Goal: Complete application form: Complete application form

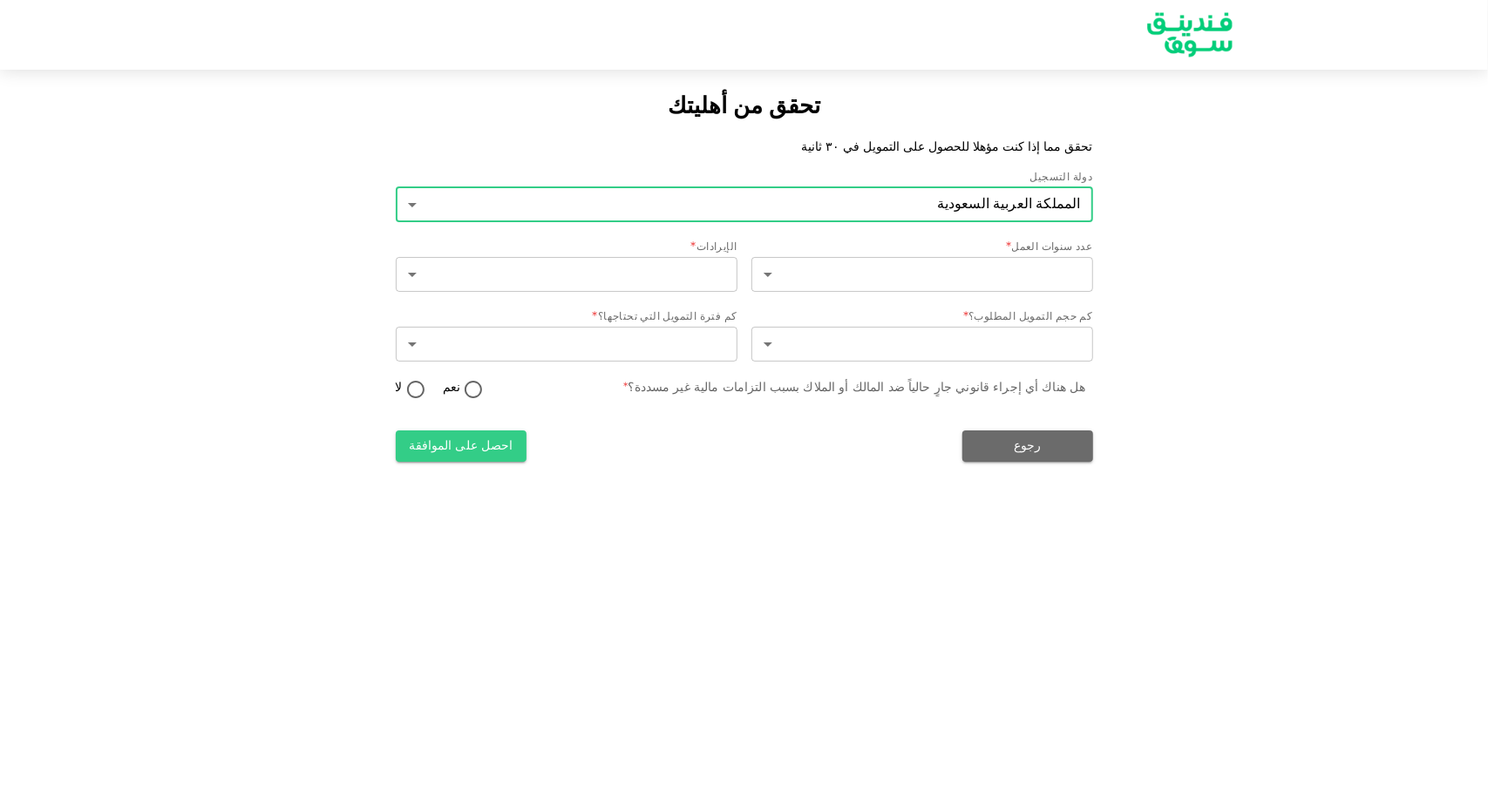
click at [1005, 284] on body "تحقق من أهليتك تحقق مما إذا كنت مؤهلا للحصول على التمويل في ٣٠ ثانية دولة التسج…" at bounding box center [744, 406] width 1488 height 812
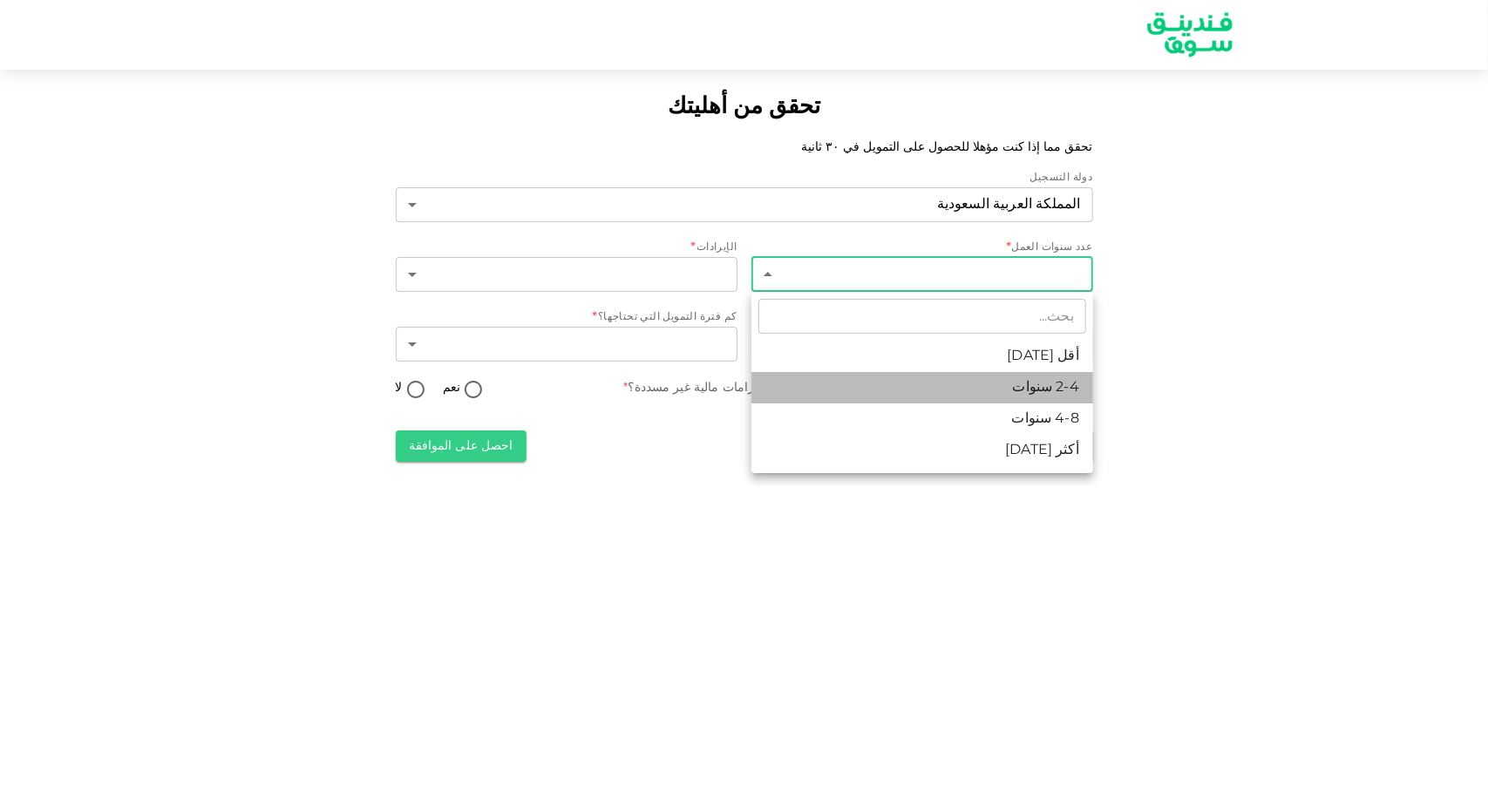
click at [1060, 390] on li "2-4 سنوات" at bounding box center [922, 388] width 342 height 31
type input "2"
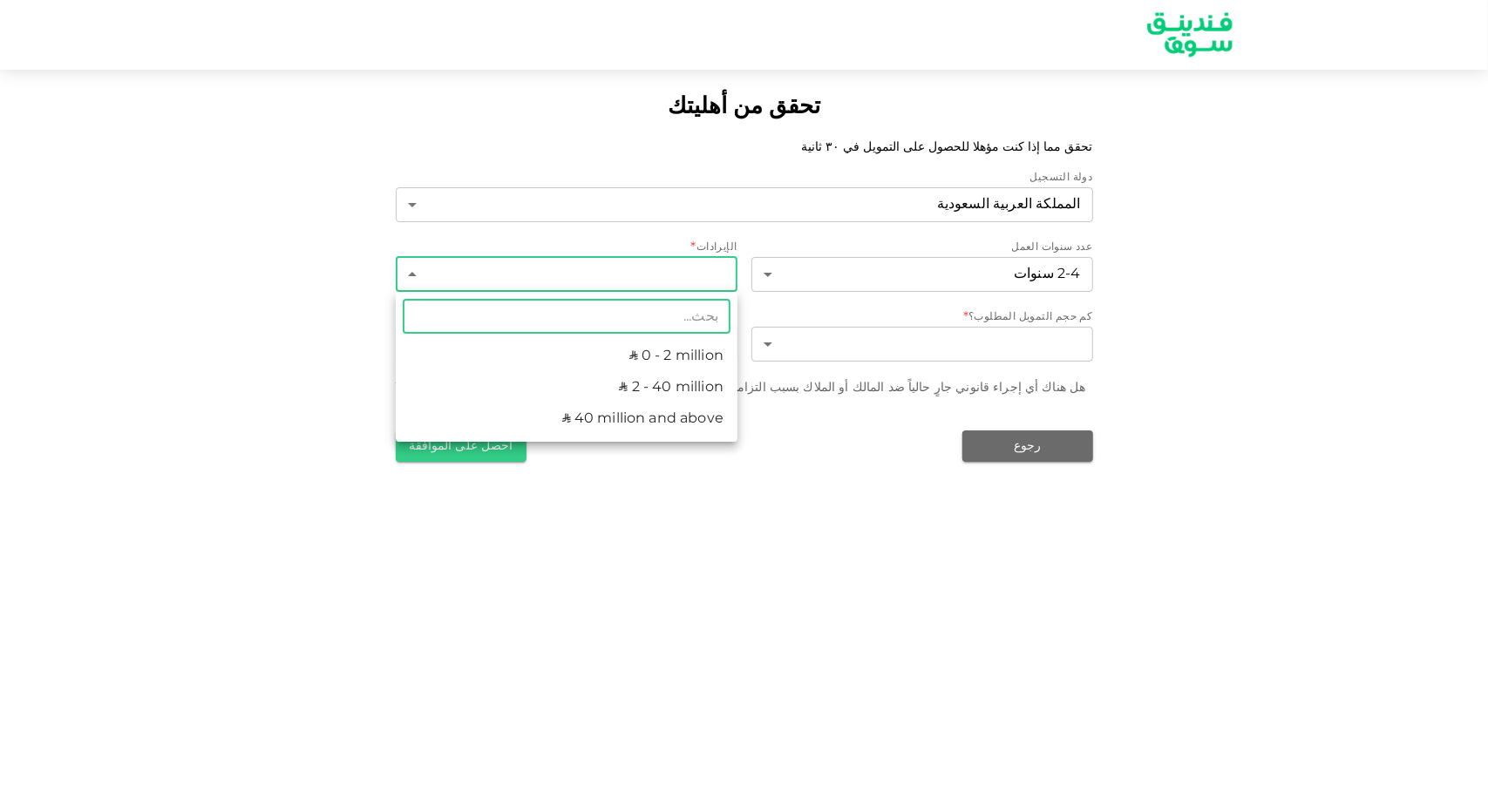
click at [634, 276] on body "تحقق من أهليتك تحقق مما إذا كنت مؤهلا للحصول على التمويل في ٣٠ ثانية دولة التسج…" at bounding box center [744, 406] width 1488 height 812
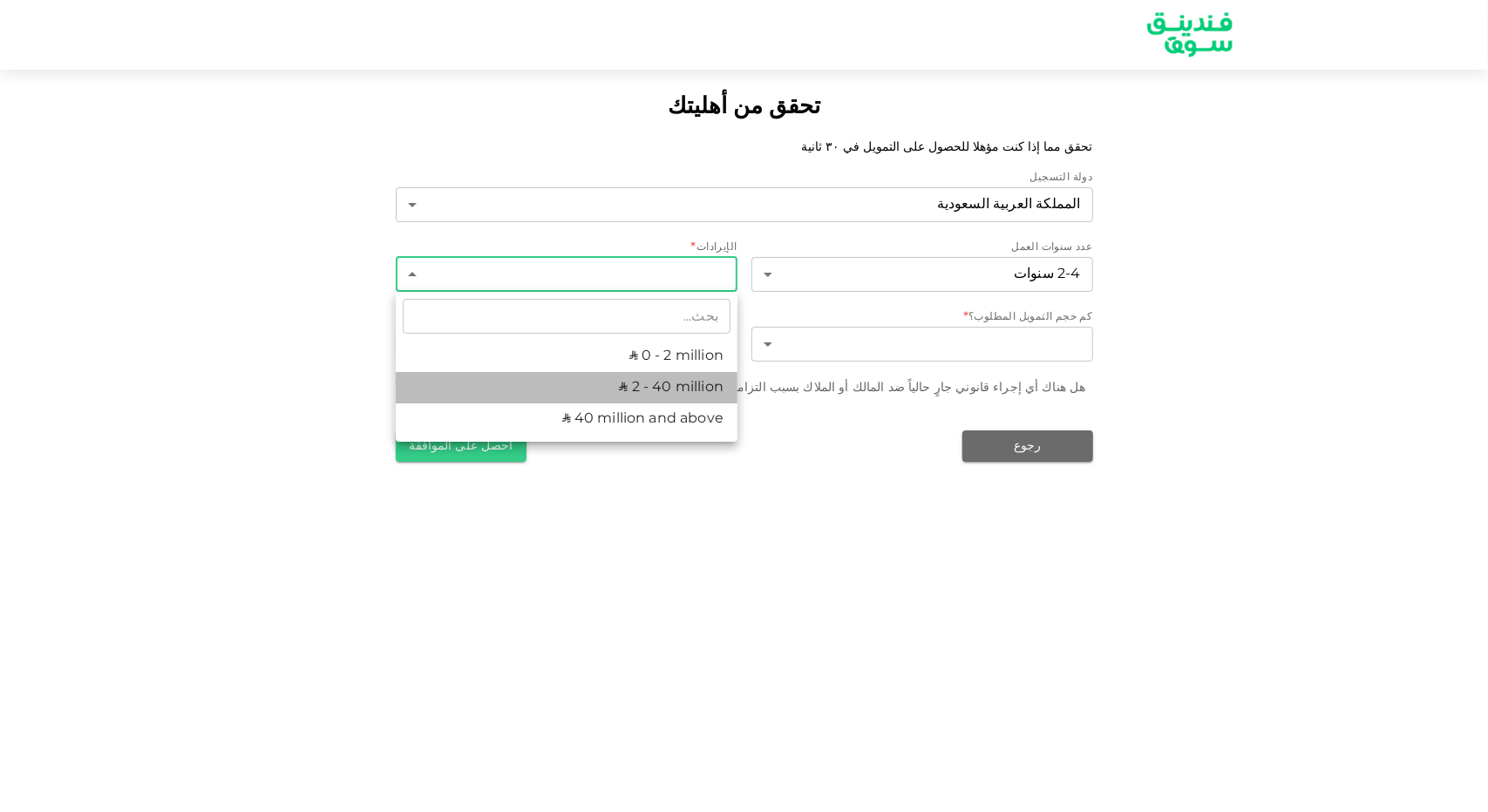
click at [680, 382] on li "ʢ 2 - 40 million" at bounding box center [566, 388] width 342 height 31
type input "2"
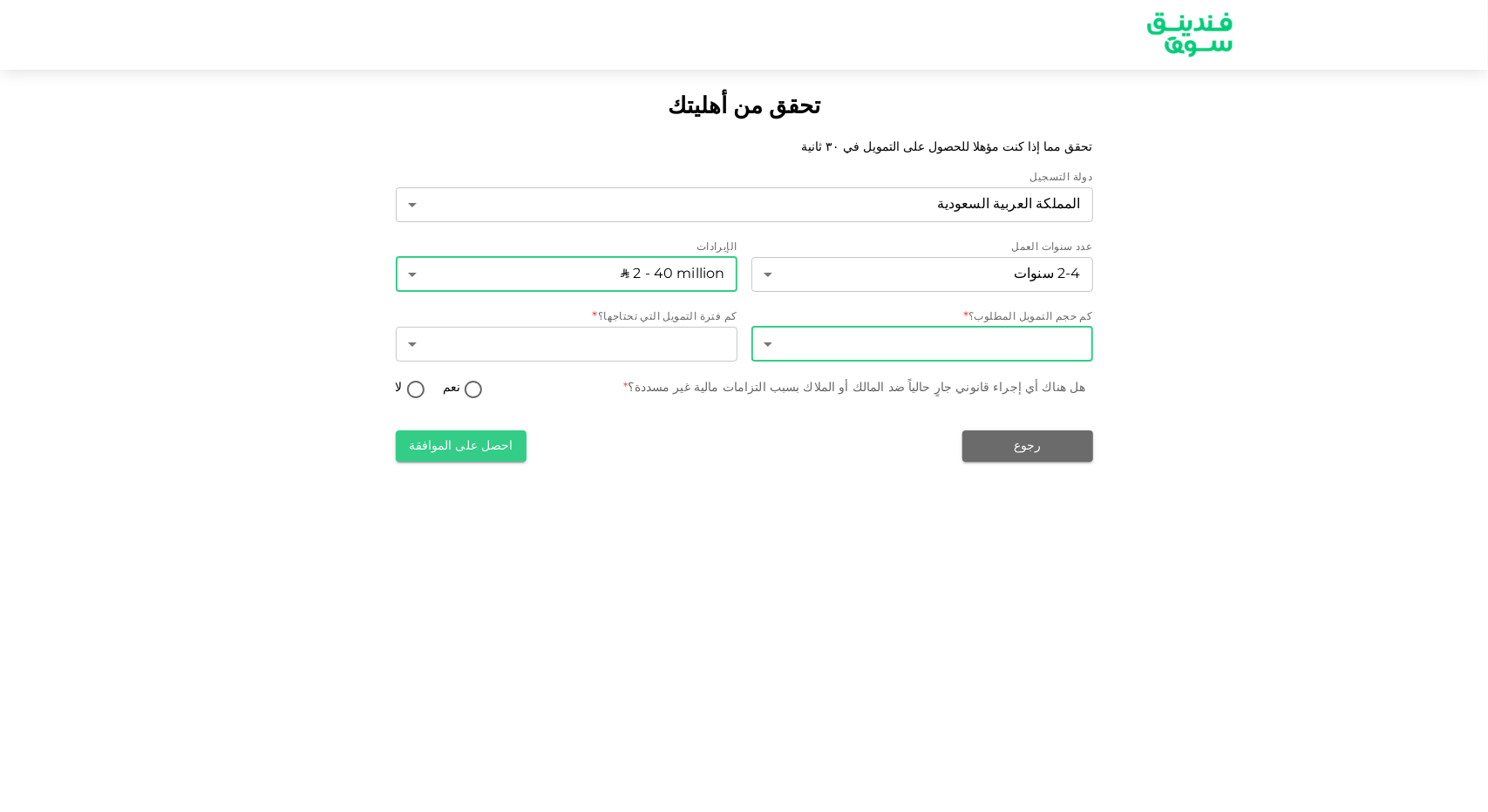
click at [1051, 351] on body "تحقق من أهليتك تحقق مما إذا كنت مؤهلا للحصول على التمويل في ٣٠ ثانية دولة التسج…" at bounding box center [744, 406] width 1488 height 812
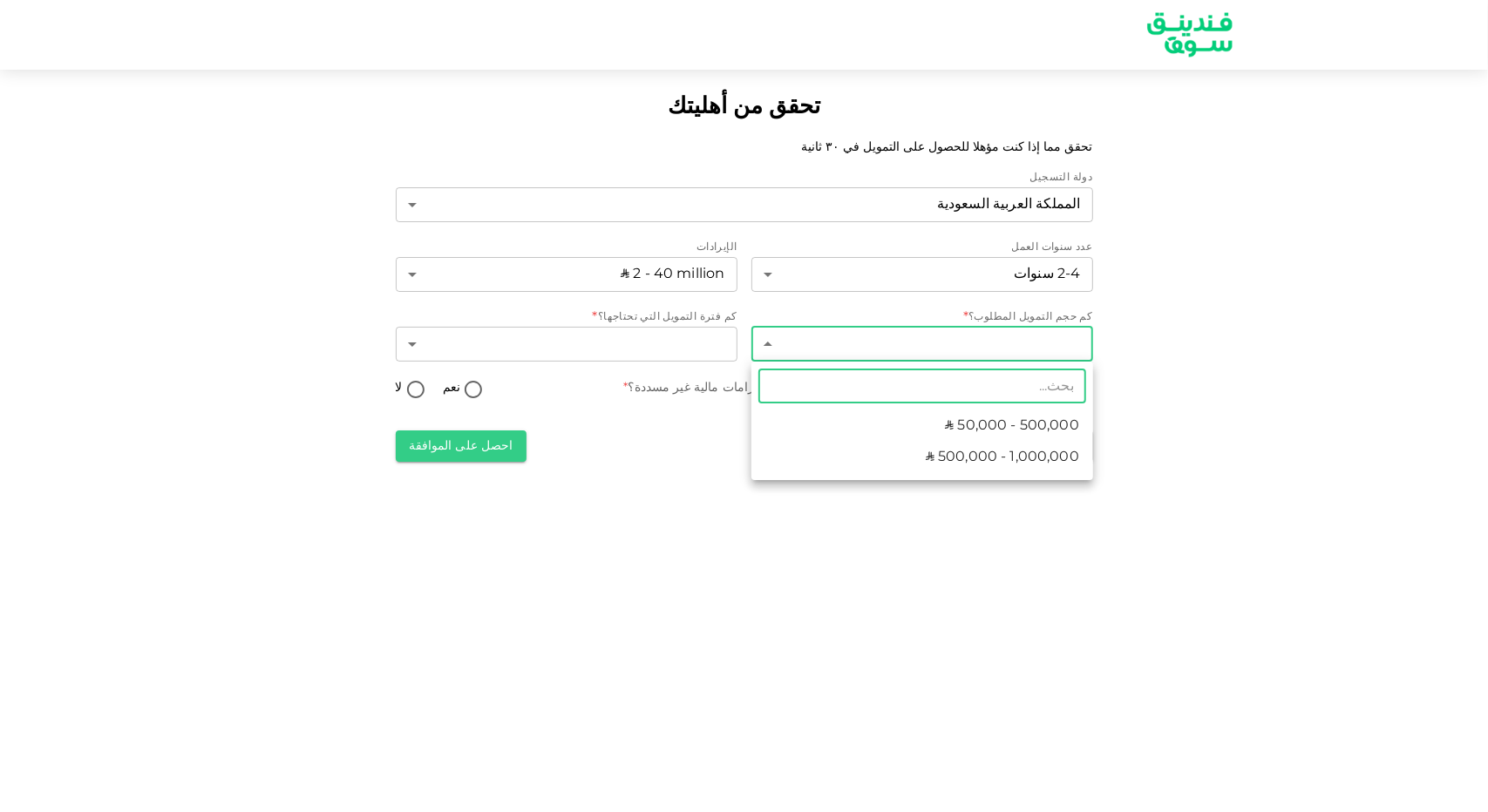
click at [1041, 422] on span "ʢ 50,000 - 500,000" at bounding box center [1012, 425] width 134 height 21
type input "1"
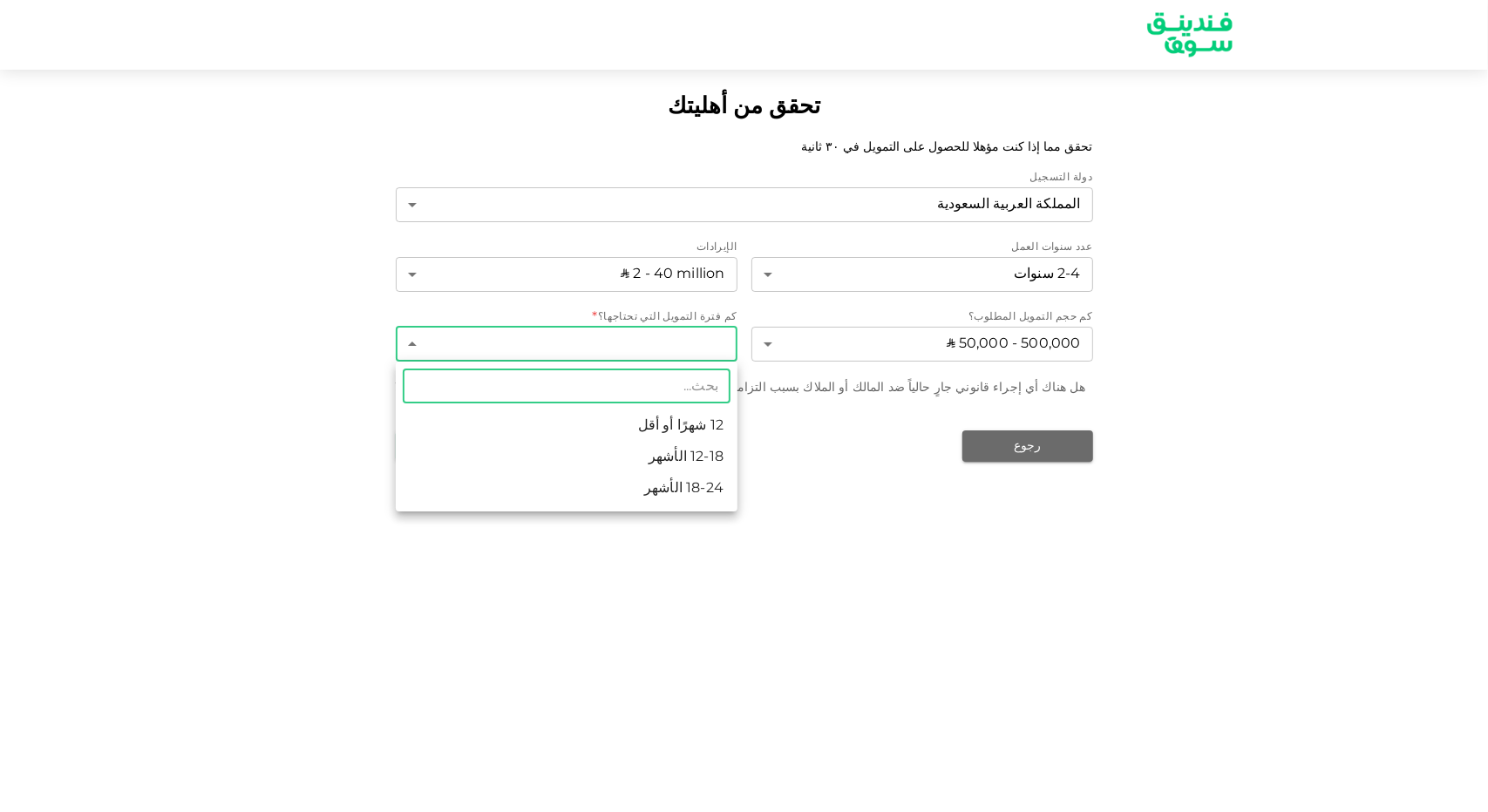
click at [687, 334] on body "تحقق من أهليتك تحقق مما إذا كنت مؤهلا للحصول على التمويل في ٣٠ ثانية دولة التسج…" at bounding box center [744, 406] width 1488 height 812
click at [706, 413] on li "12 شهرًا أو أقل" at bounding box center [566, 426] width 342 height 31
type input "1"
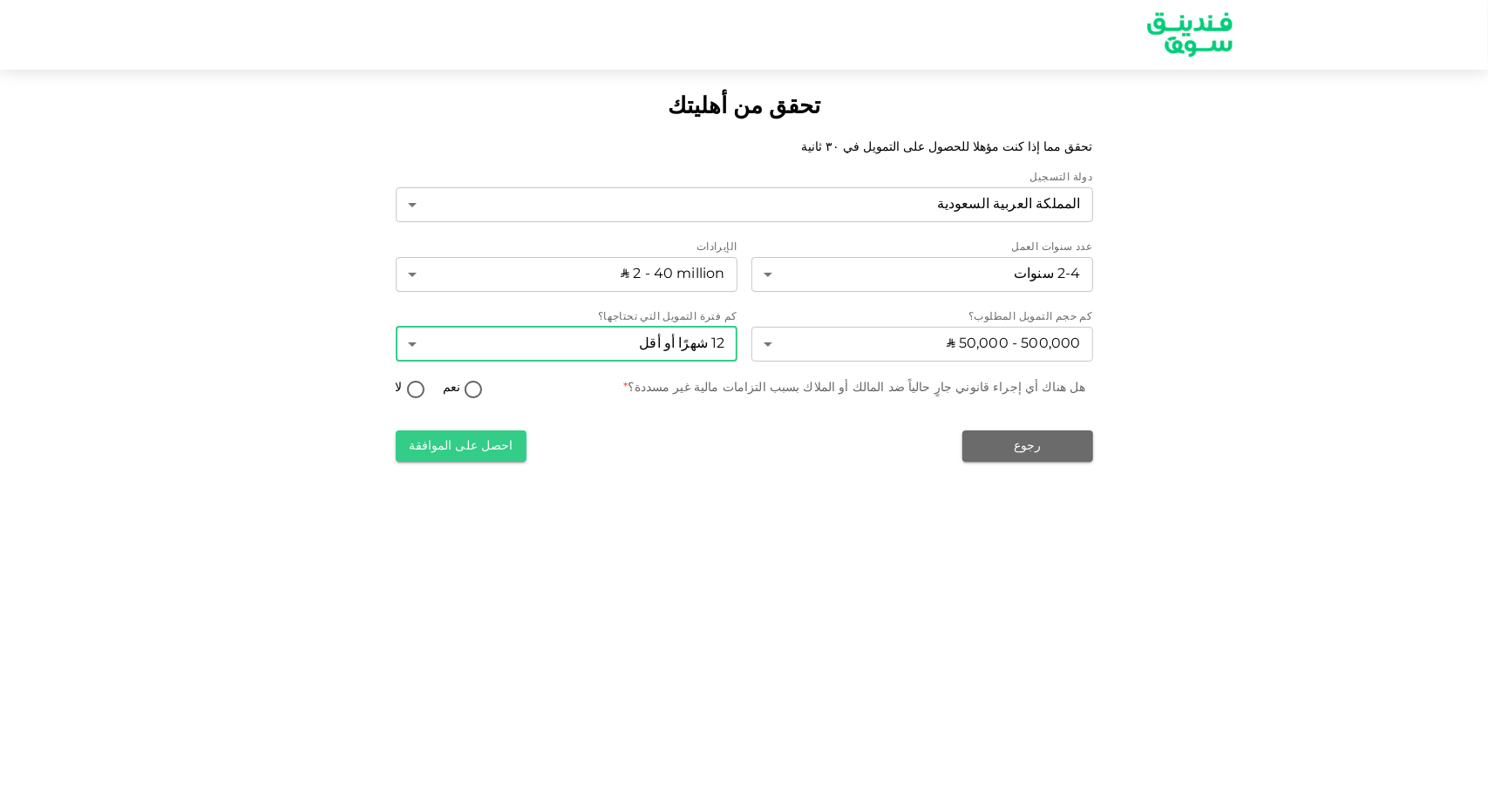
click at [422, 393] on input "لا" at bounding box center [416, 391] width 27 height 24
radio input "true"
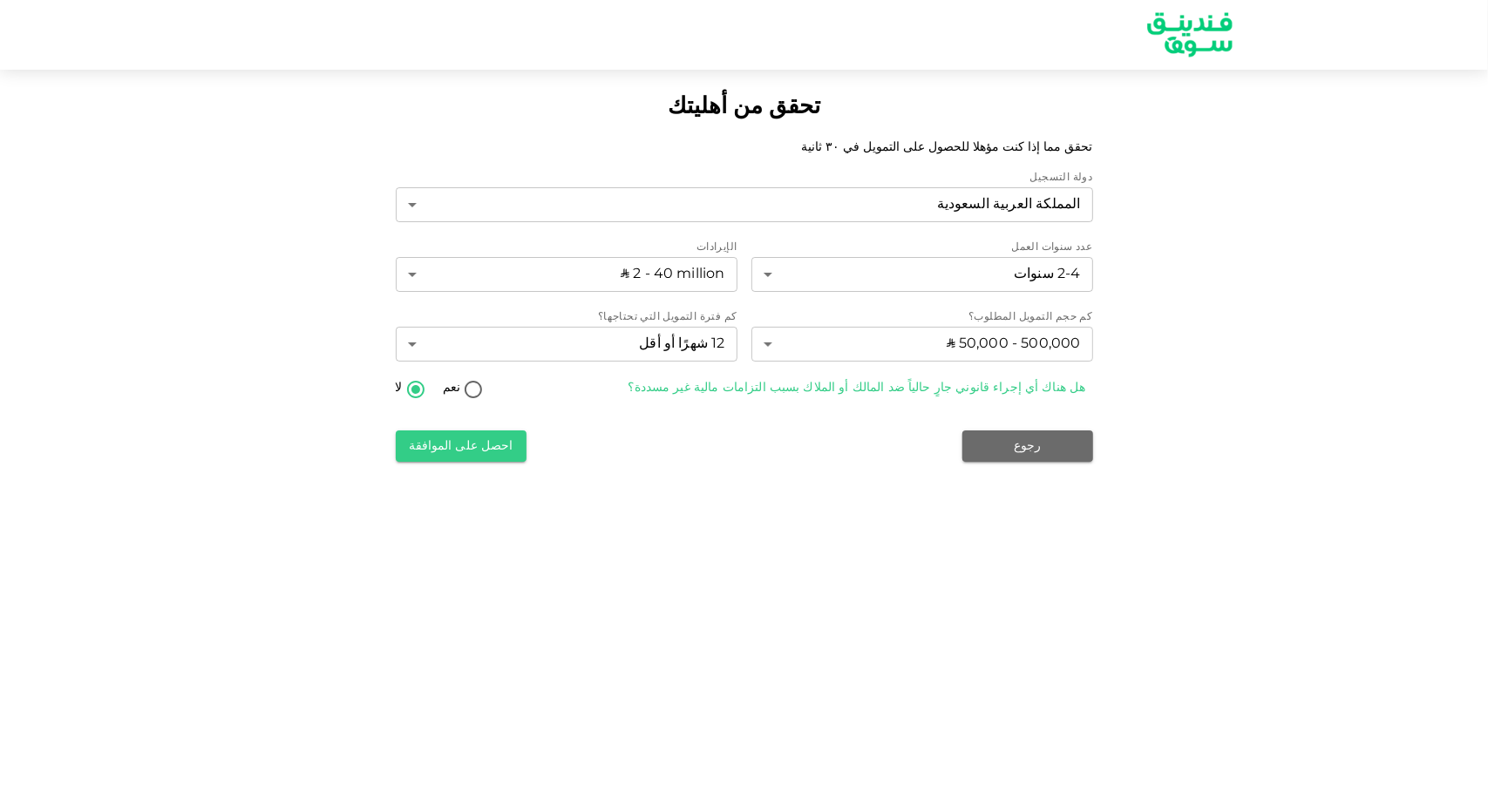
click at [467, 439] on button "احصل على الموافقة" at bounding box center [461, 446] width 131 height 31
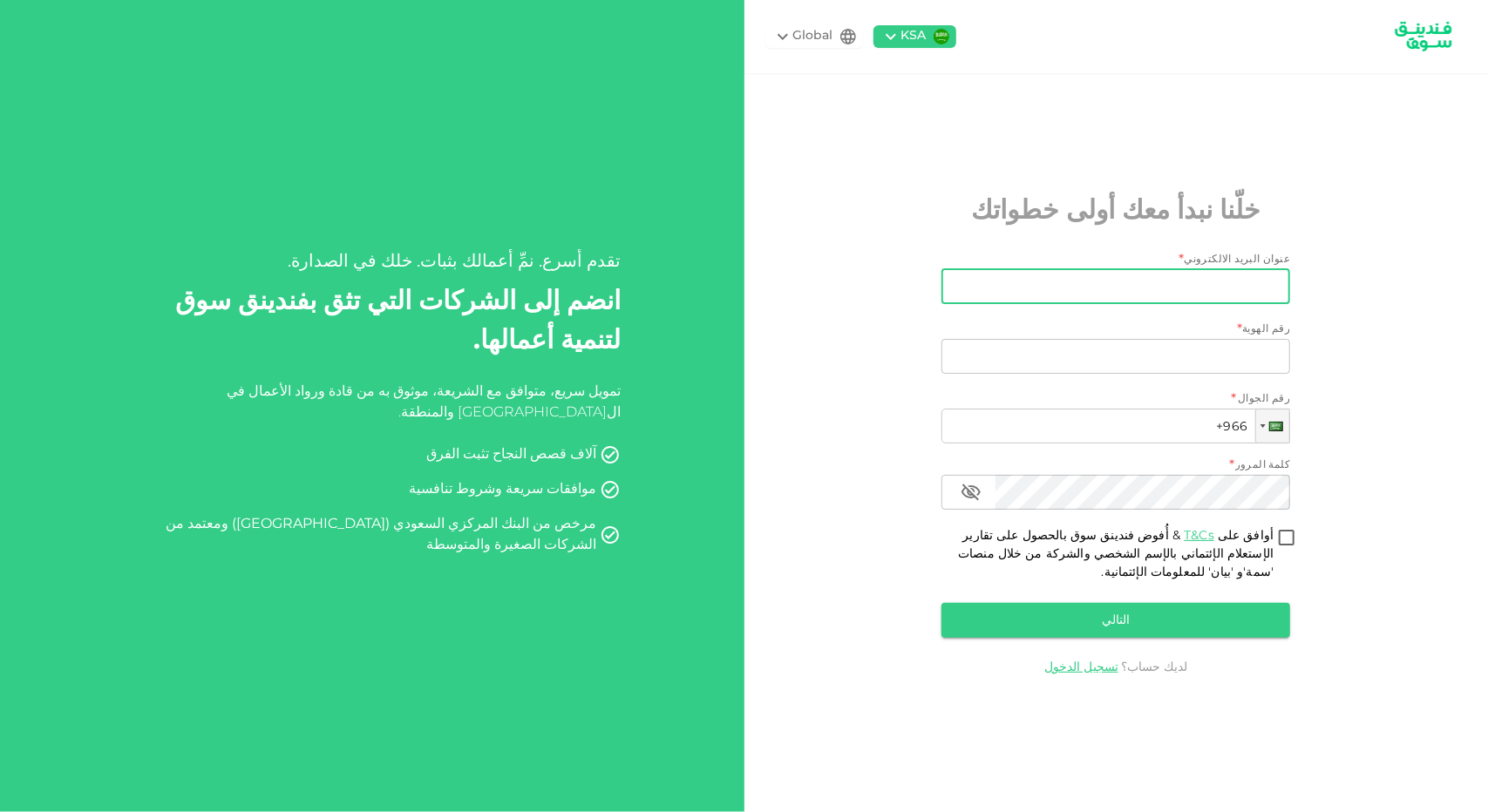
click at [1203, 297] on input "عنوان البريد الالكتروني" at bounding box center [1125, 286] width 330 height 34
type input "[EMAIL_ADDRESS][PERSON_NAME][DOMAIN_NAME]"
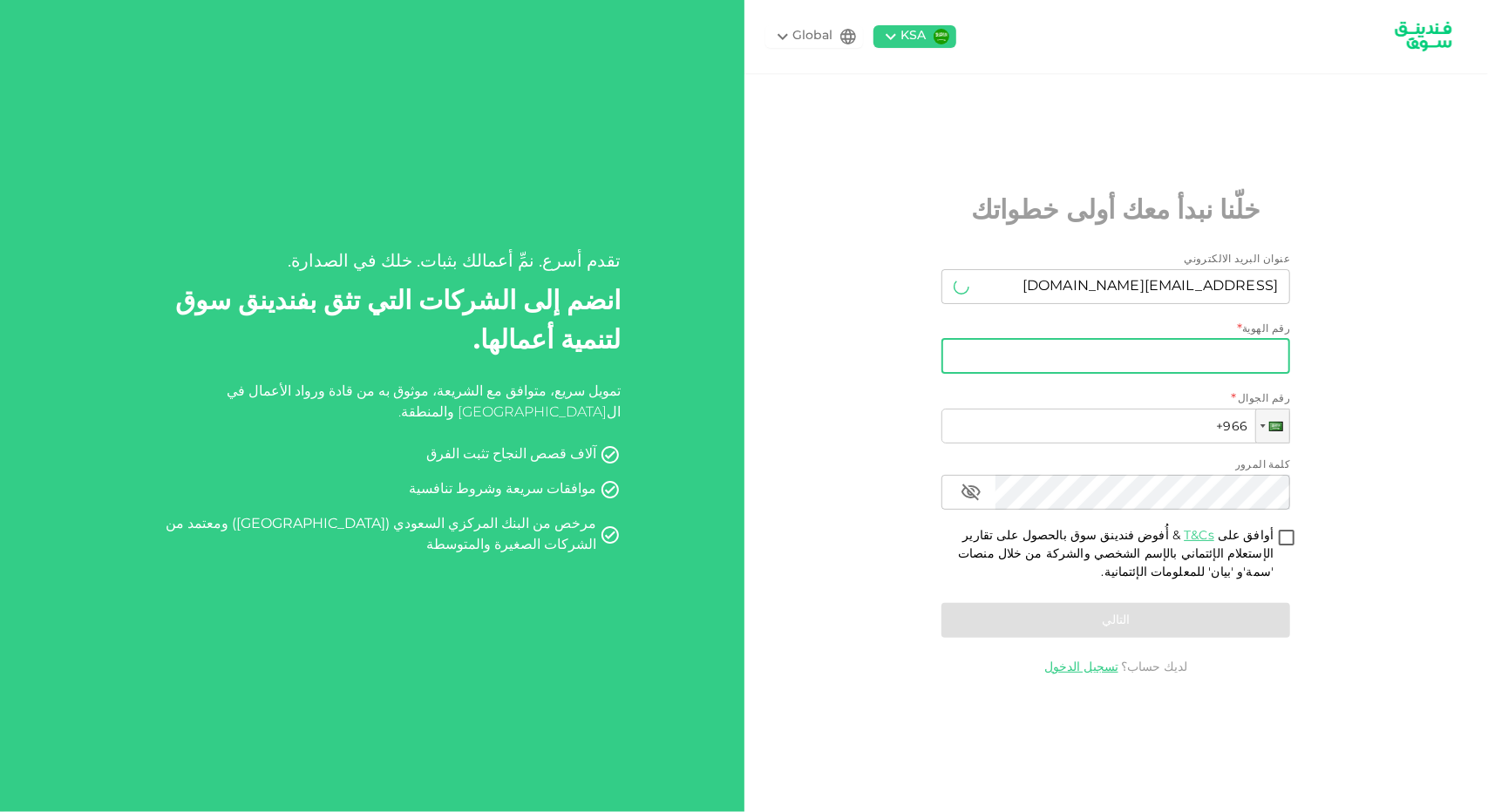
click at [1249, 358] on input "رقم الهوية" at bounding box center [1116, 355] width 349 height 34
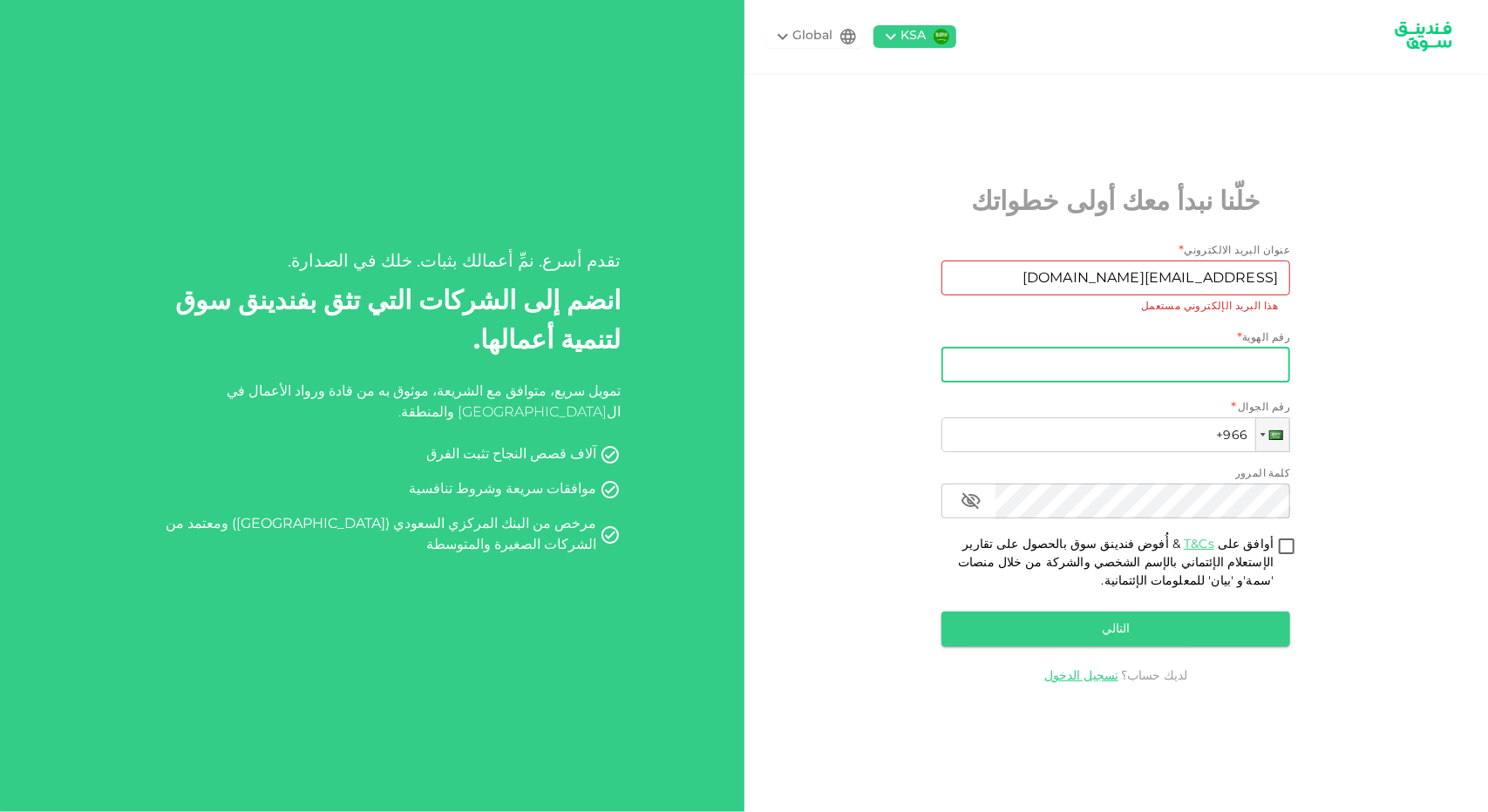
click at [1260, 358] on input "رقم الهوية" at bounding box center [1116, 364] width 349 height 34
click at [1117, 277] on input "[EMAIL_ADDRESS][PERSON_NAME][DOMAIN_NAME]" at bounding box center [1125, 278] width 330 height 34
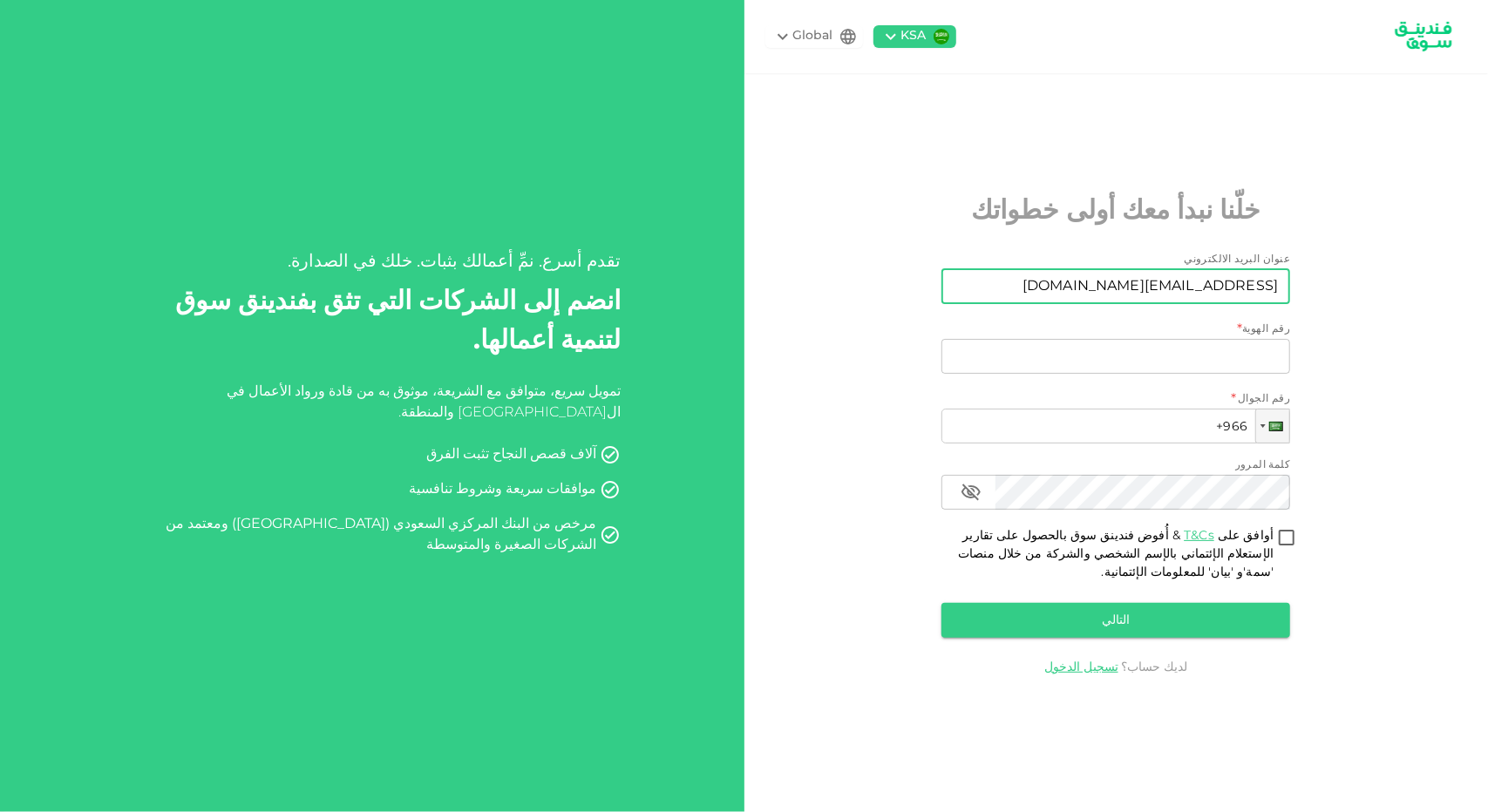
click at [1416, 543] on div "KSA Global خلّنا نبدأ معك أولى خطواتك عنوان البريد الالكتروني عنوان البريد الال…" at bounding box center [1117, 406] width 744 height 812
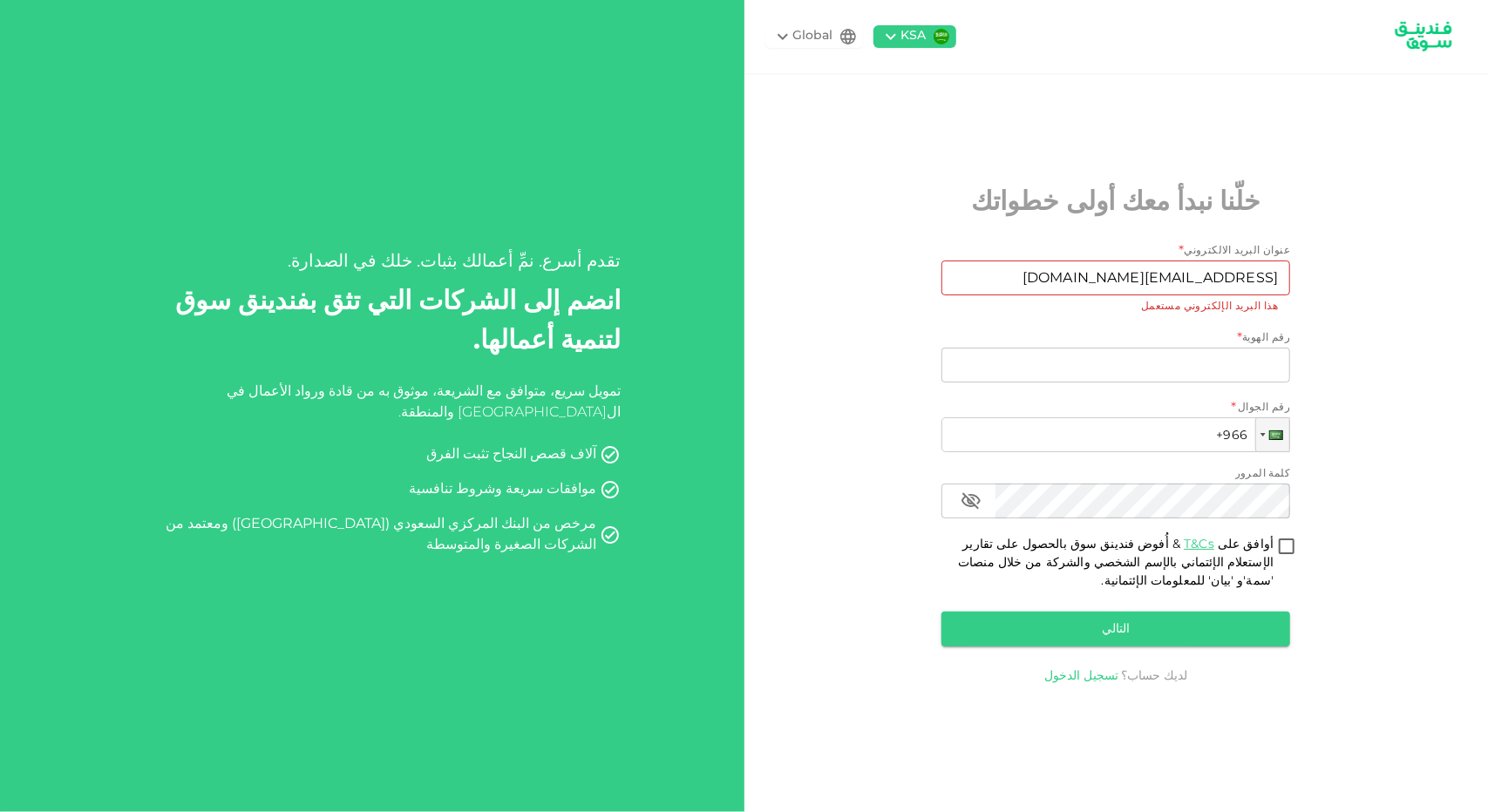
click at [1100, 679] on link "تسجيل الدخول" at bounding box center [1080, 676] width 74 height 12
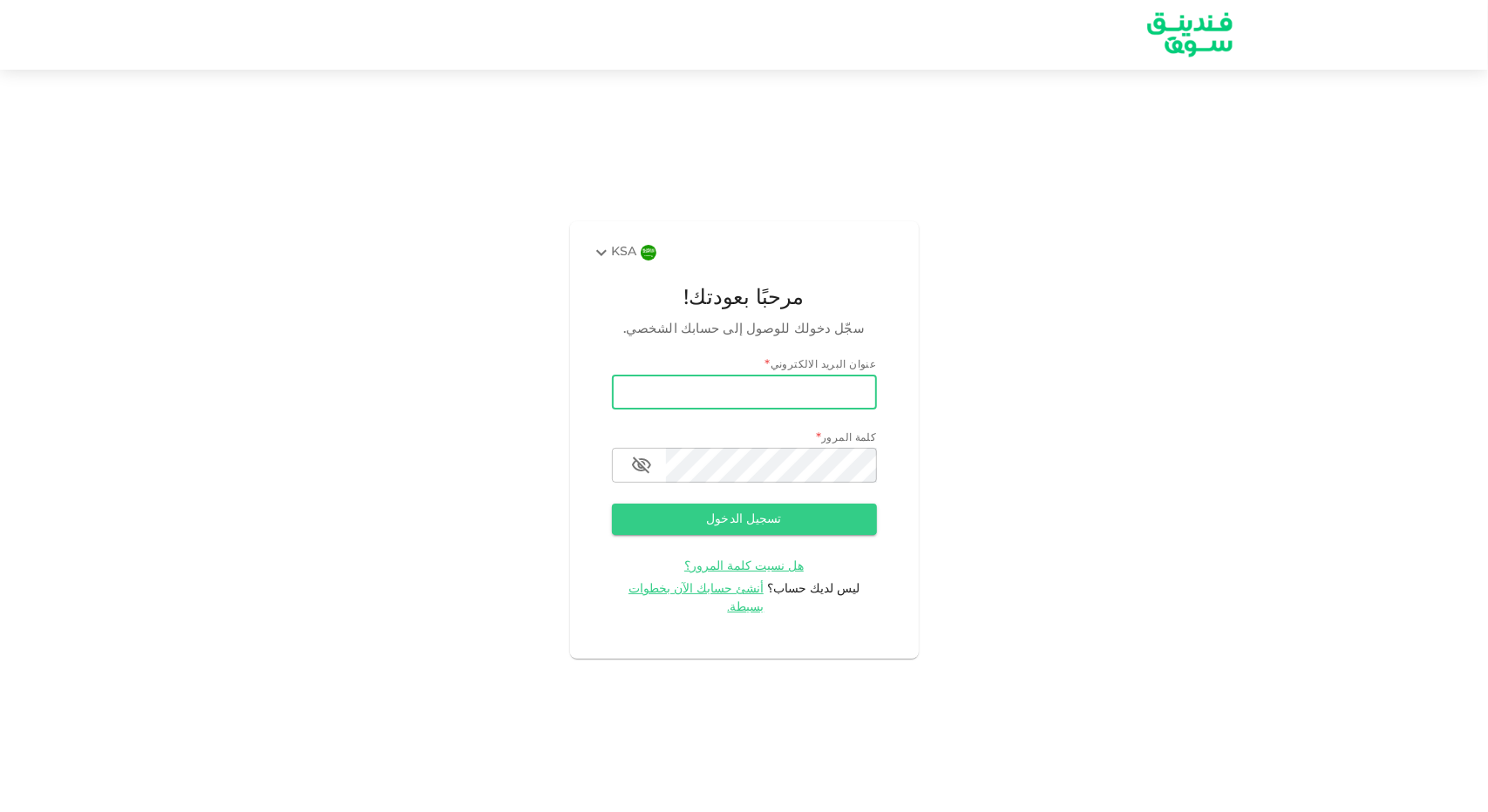
click at [815, 391] on input "email" at bounding box center [744, 392] width 265 height 34
type input "[EMAIL_ADDRESS][PERSON_NAME][DOMAIN_NAME]"
click at [756, 535] on button "تسجيل الدخول" at bounding box center [744, 520] width 265 height 31
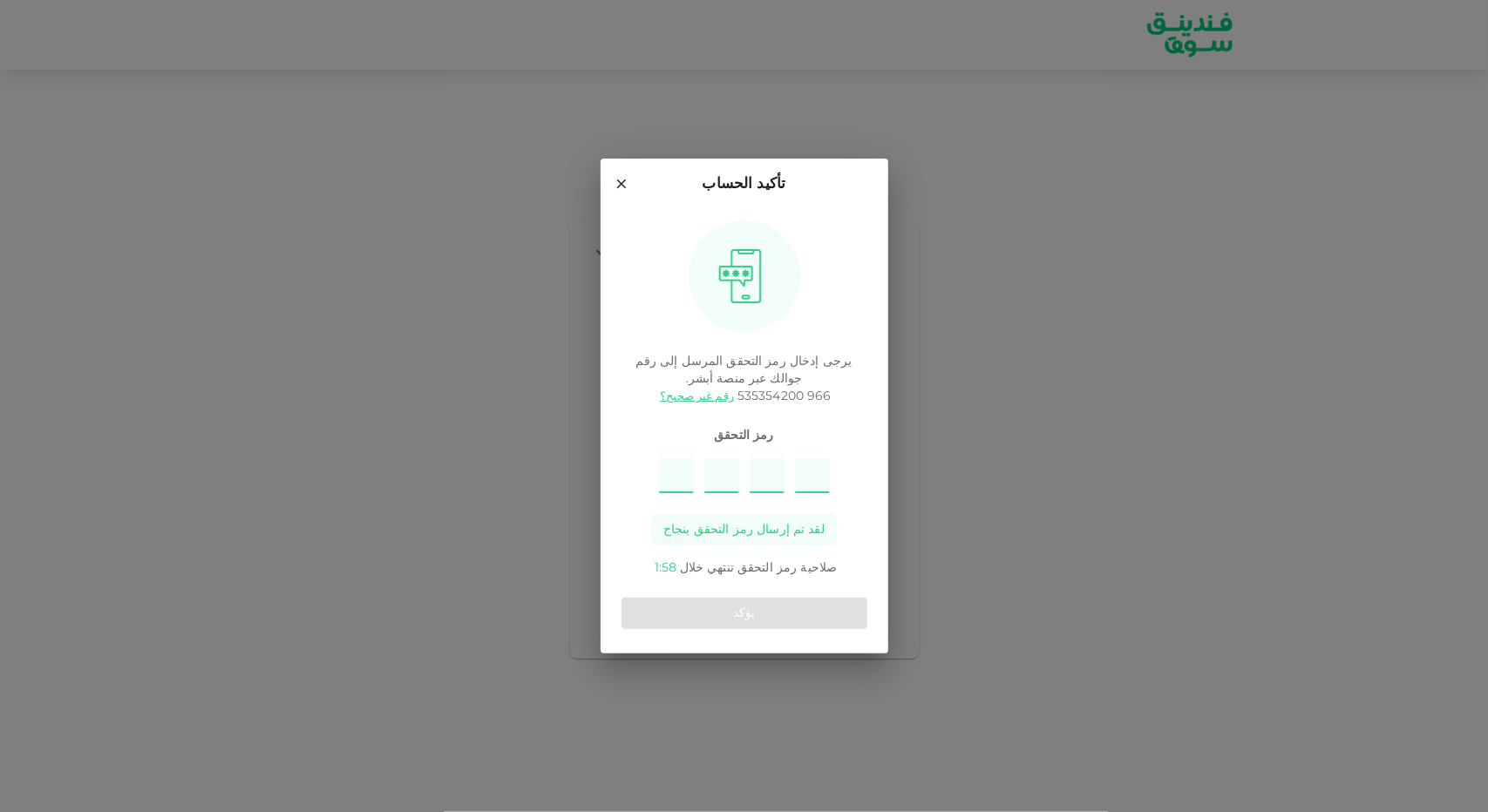
type input "8"
type input "9"
type input "5"
type input "4"
click at [794, 601] on button "يؤكد" at bounding box center [744, 613] width 246 height 31
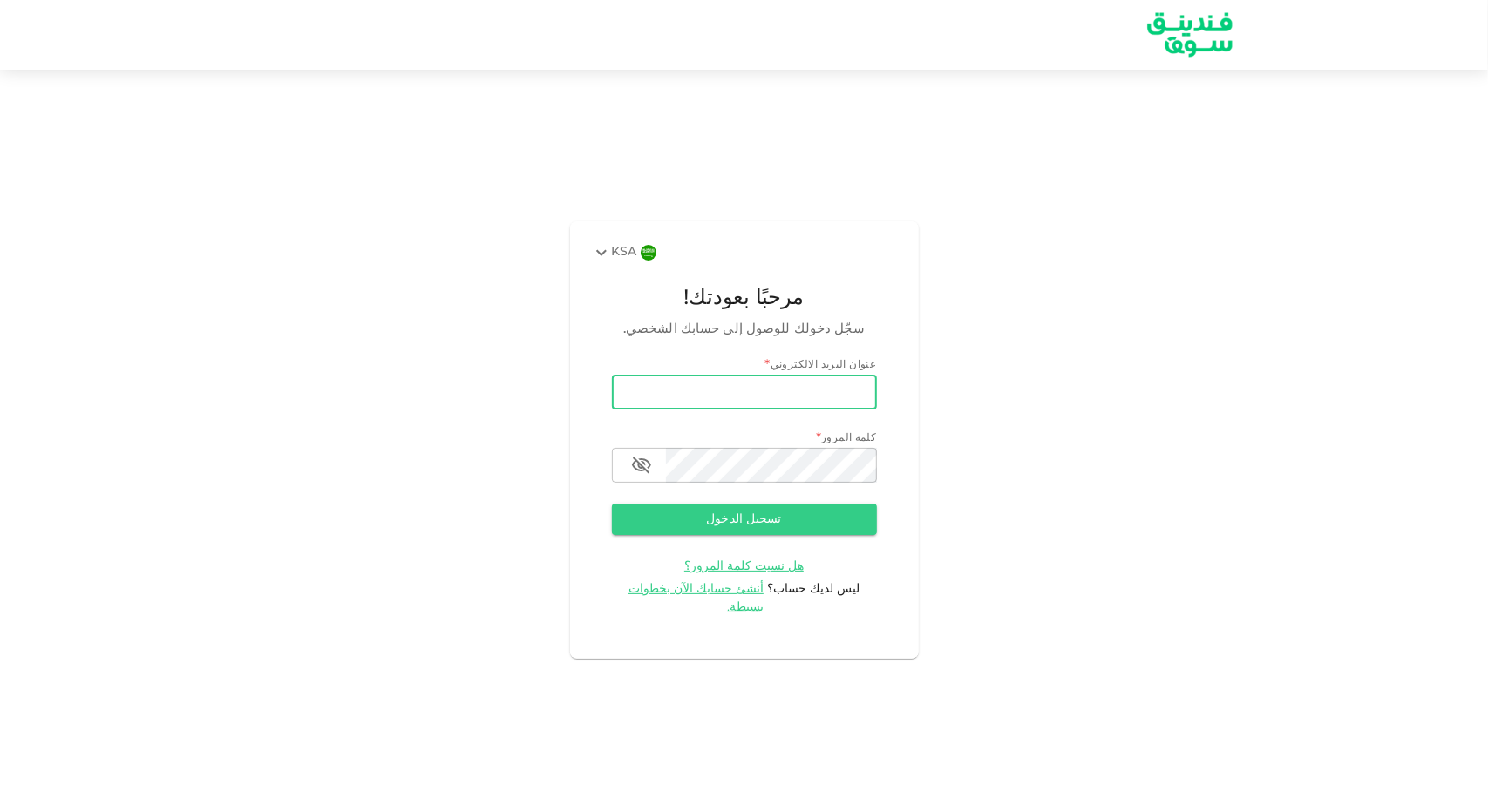
click at [812, 397] on input "email" at bounding box center [744, 392] width 265 height 34
type input "[EMAIL_ADDRESS][PERSON_NAME][DOMAIN_NAME]"
click at [830, 510] on form "عنوان البريد الالكتروني email alawi.basim@gmail.com email كلمة المرور password …" at bounding box center [744, 487] width 265 height 260
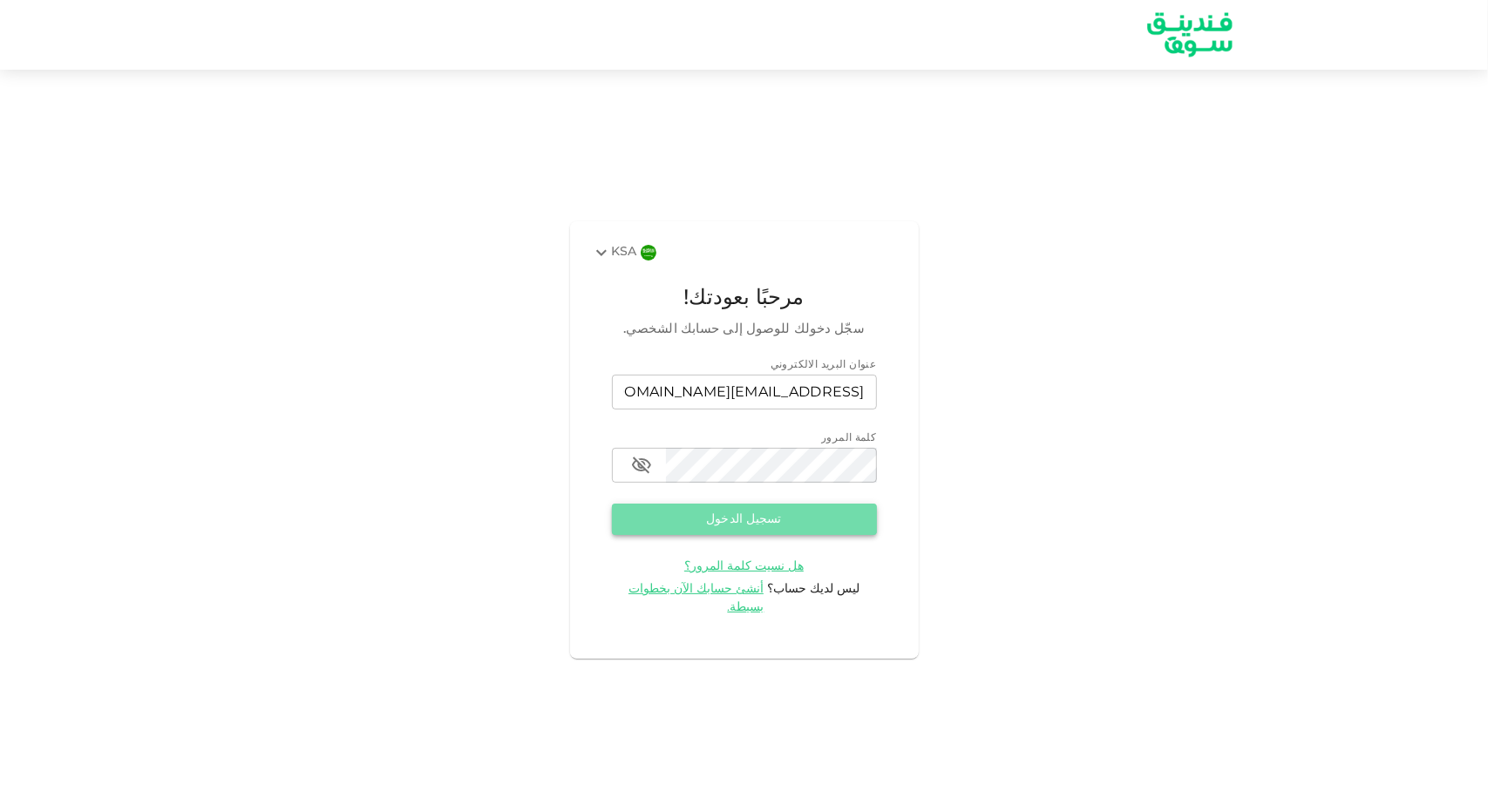
click at [830, 516] on button "تسجيل الدخول" at bounding box center [744, 520] width 265 height 31
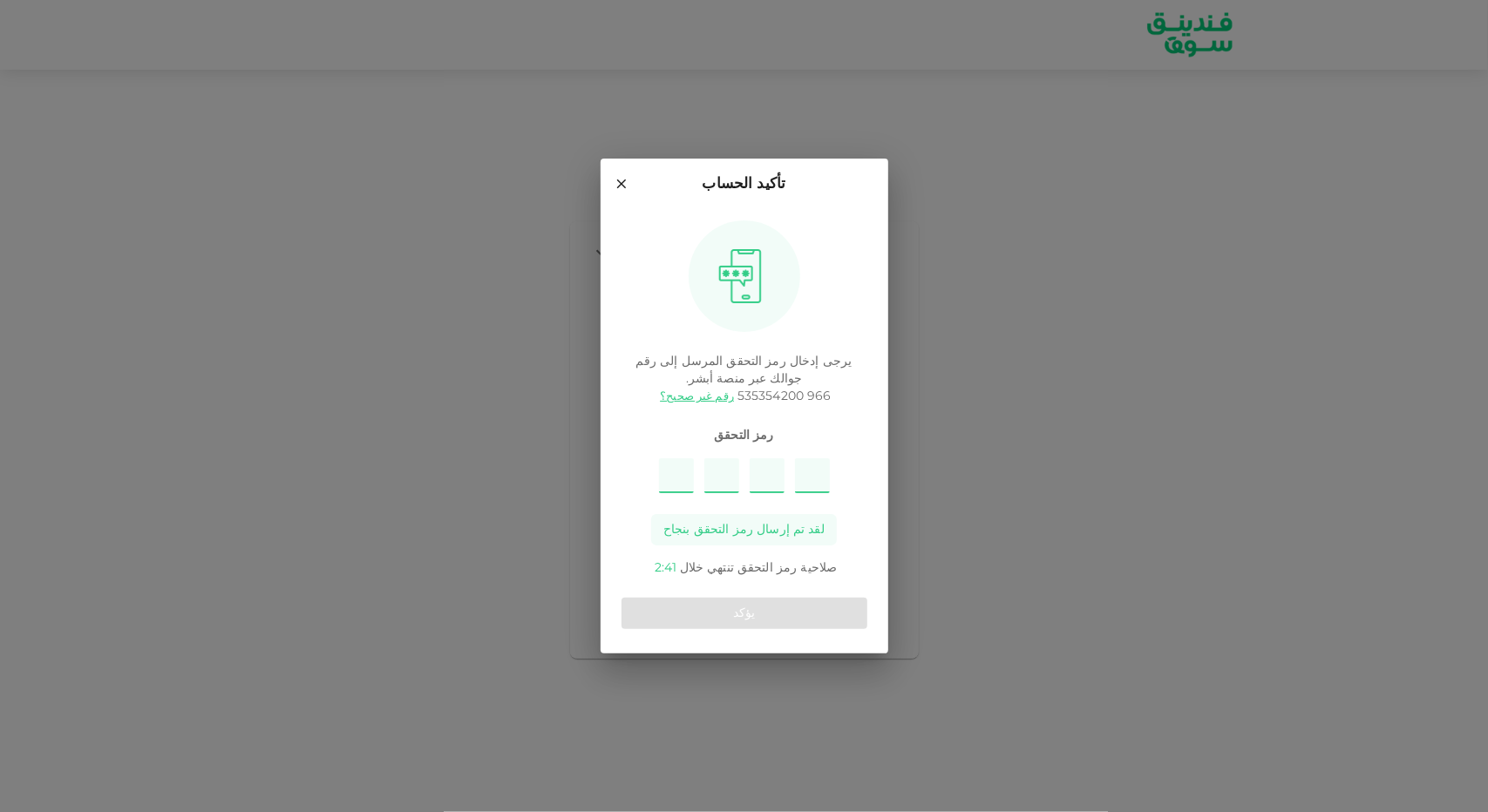
type input "4"
type input "3"
type input "9"
type input "8"
click at [771, 612] on button "يؤكد" at bounding box center [744, 613] width 246 height 31
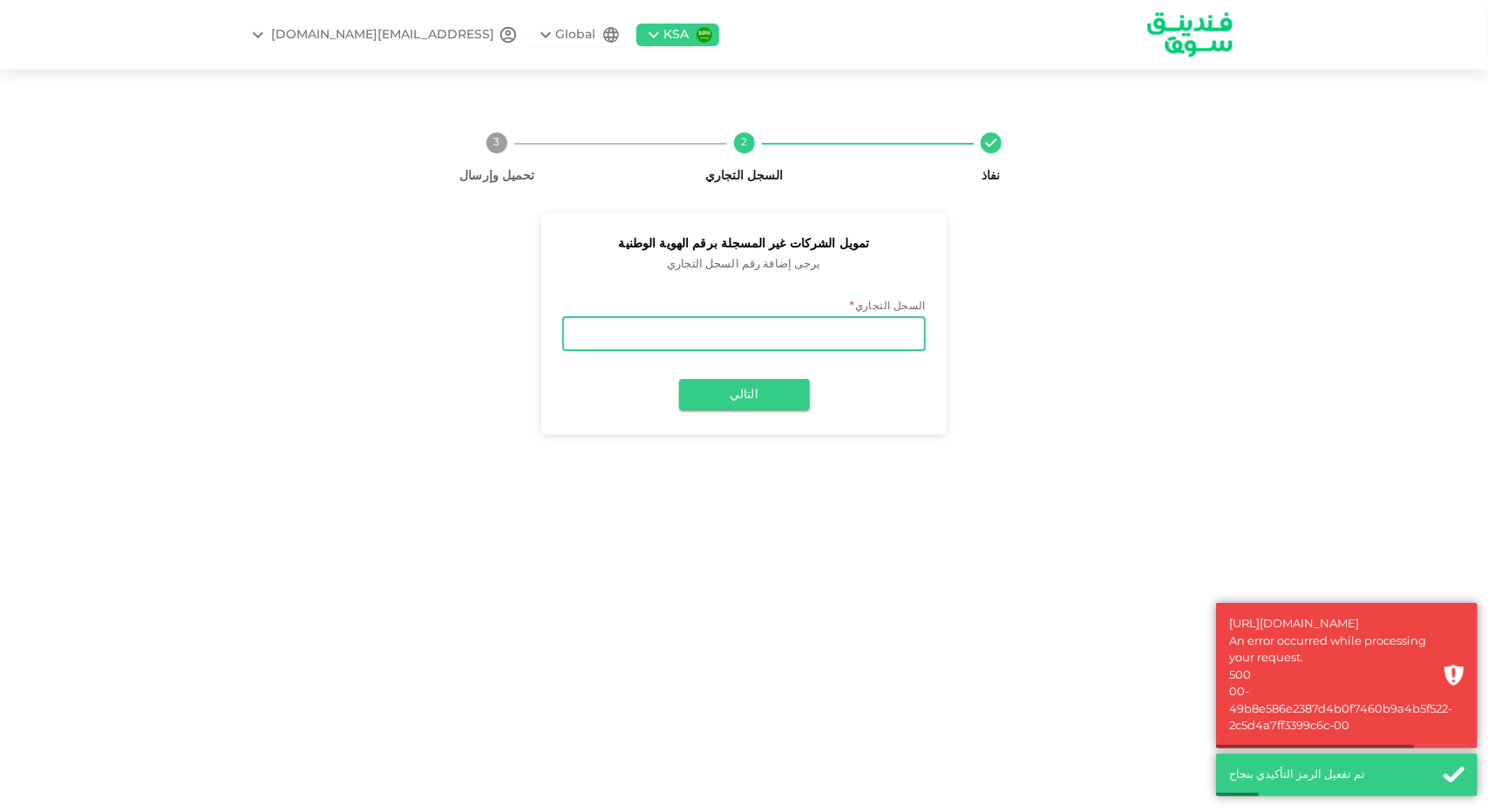
click at [901, 344] on input "السجل التجاري" at bounding box center [744, 333] width 363 height 34
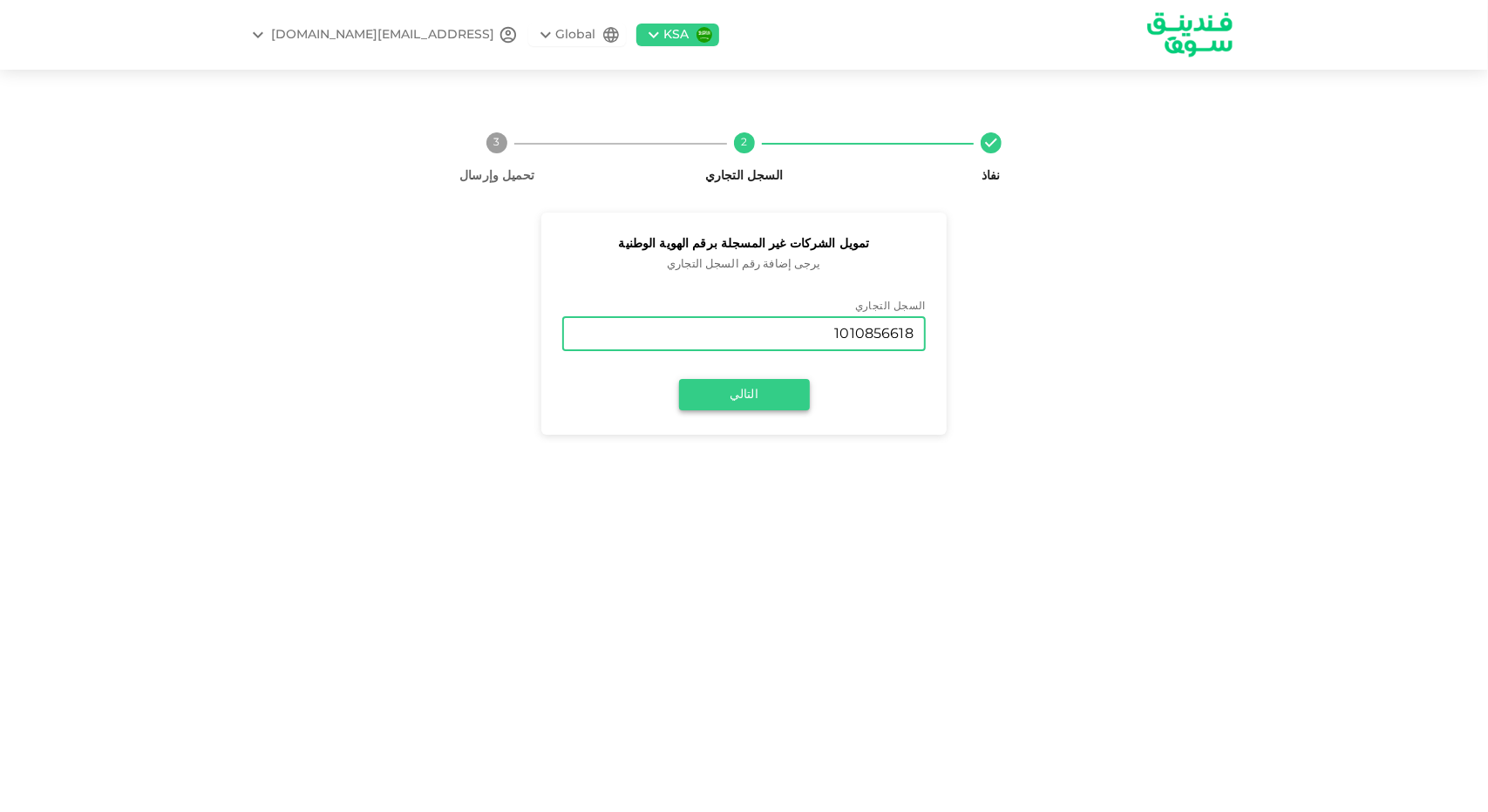
click at [755, 384] on button "التالي" at bounding box center [744, 395] width 131 height 31
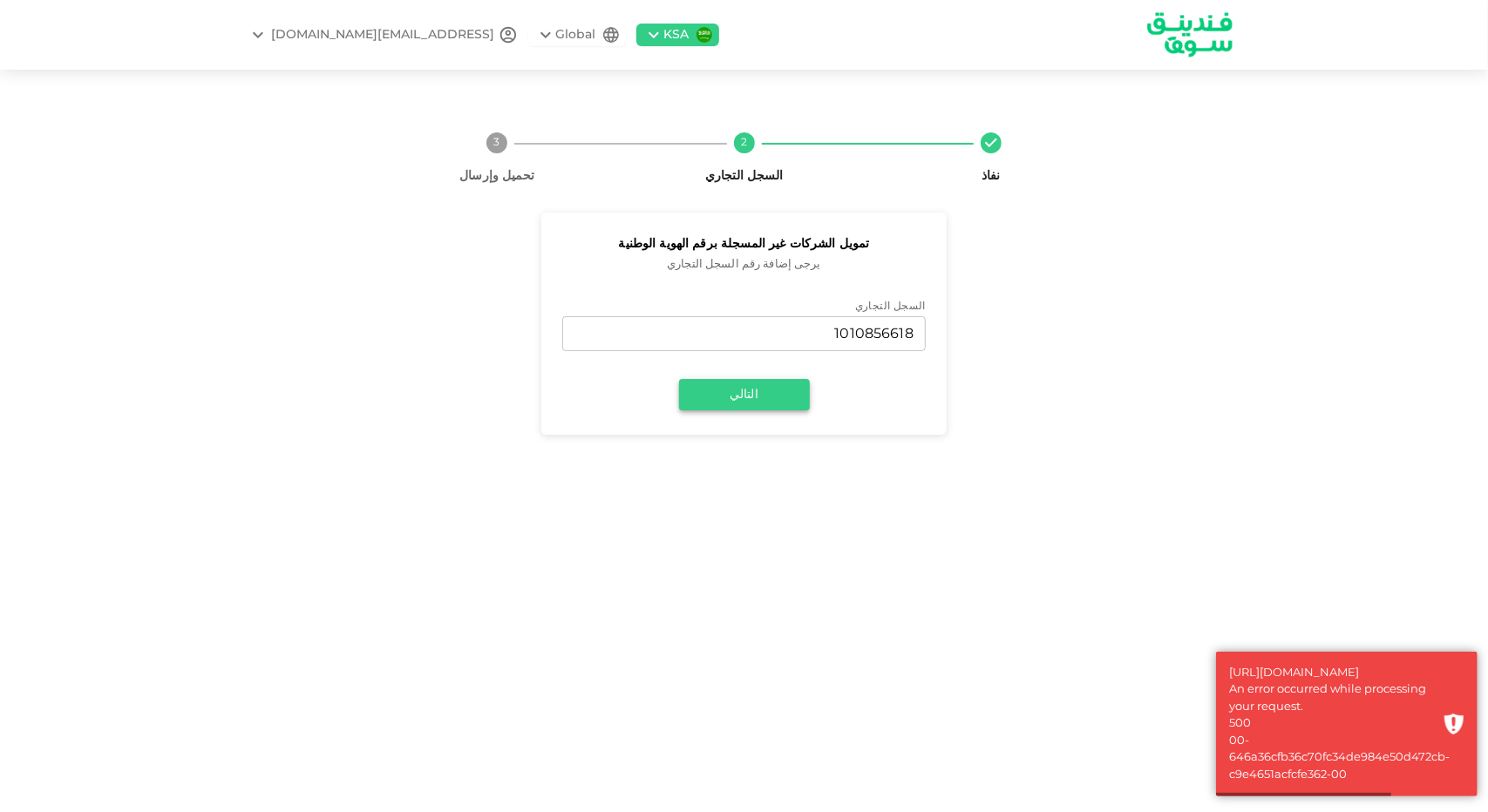
click at [732, 397] on button "التالي" at bounding box center [744, 395] width 131 height 31
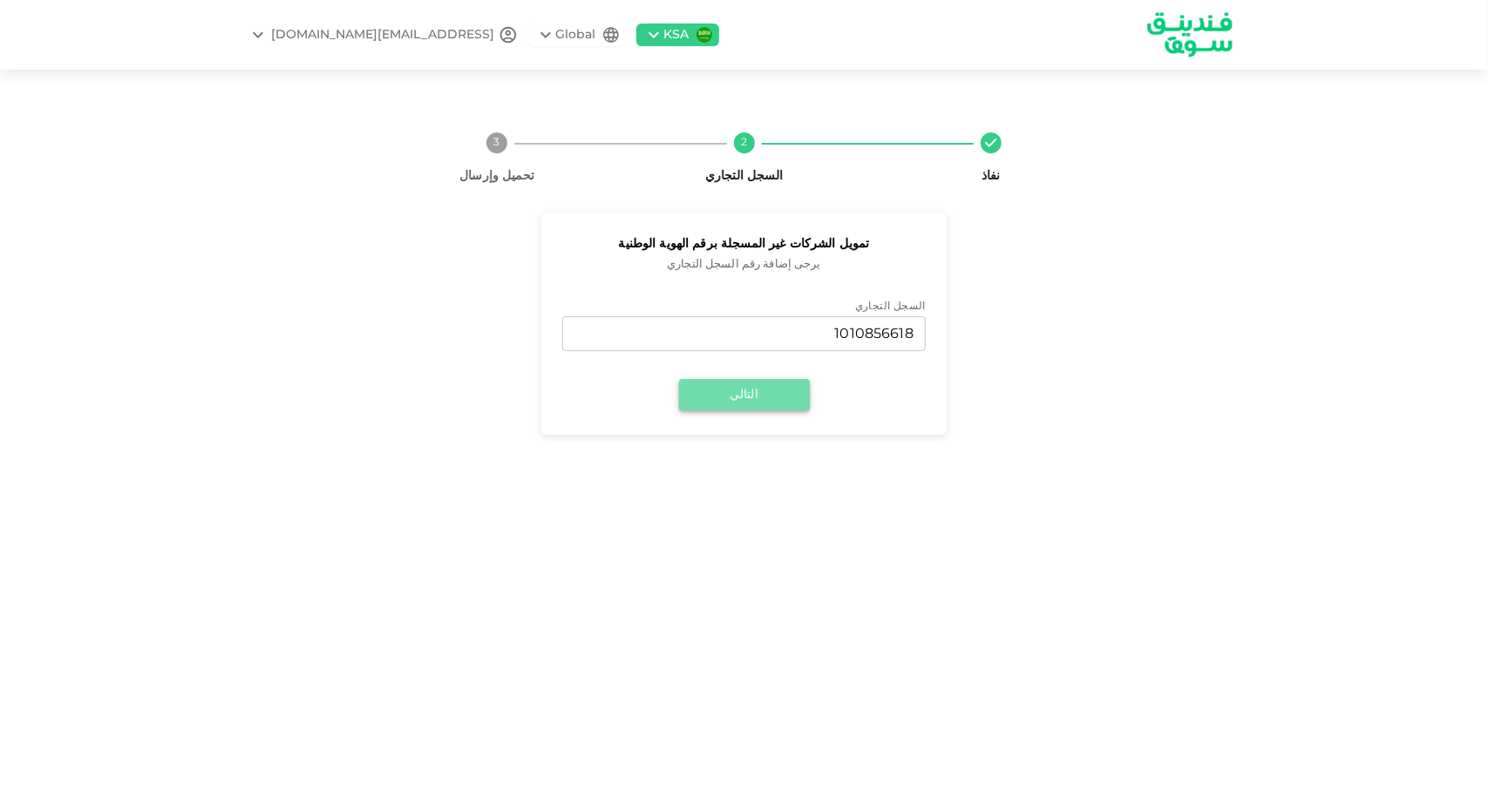
click at [736, 396] on button "التالي" at bounding box center [744, 395] width 131 height 31
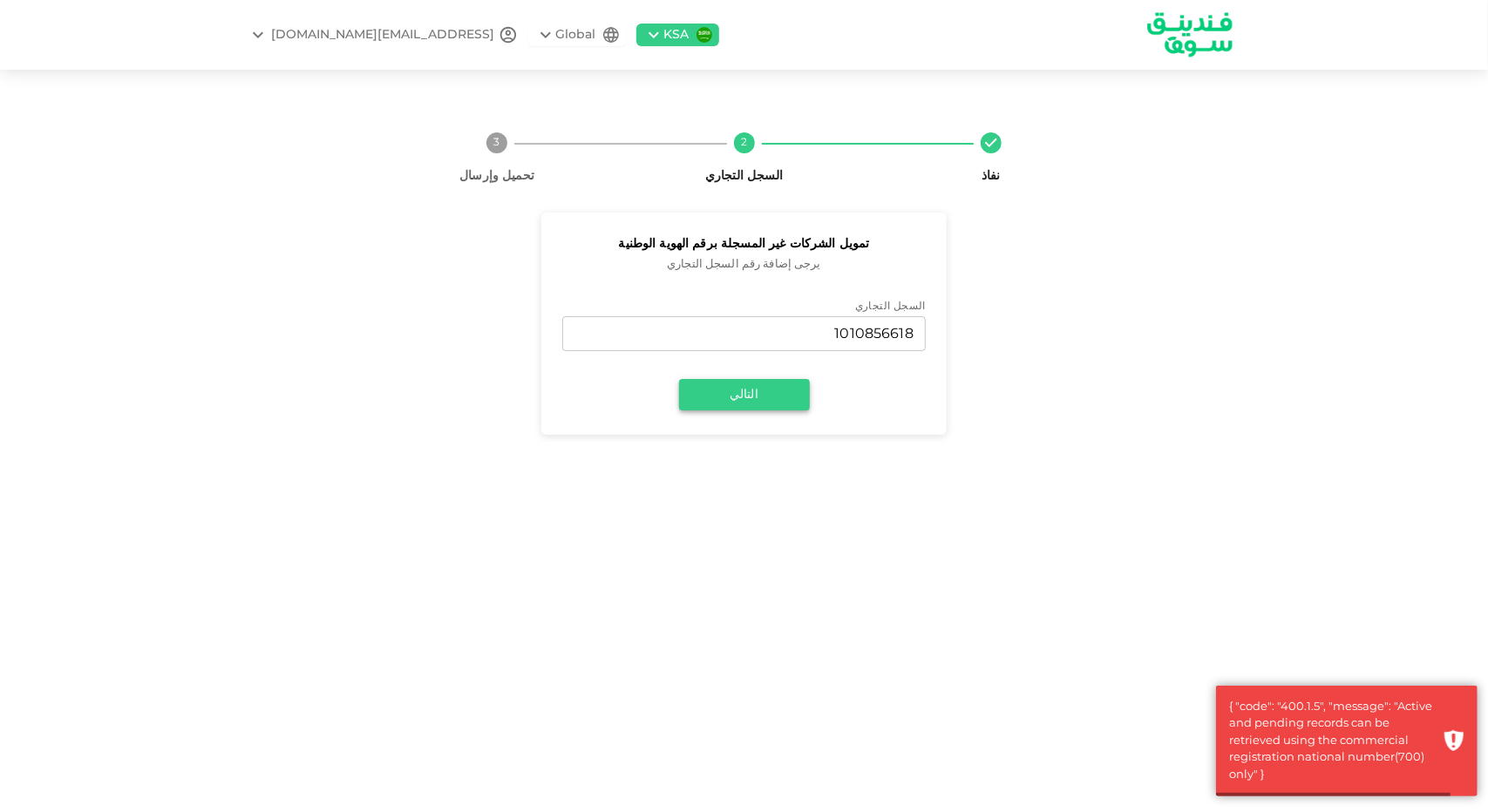
click at [736, 396] on button "التالي" at bounding box center [744, 395] width 131 height 31
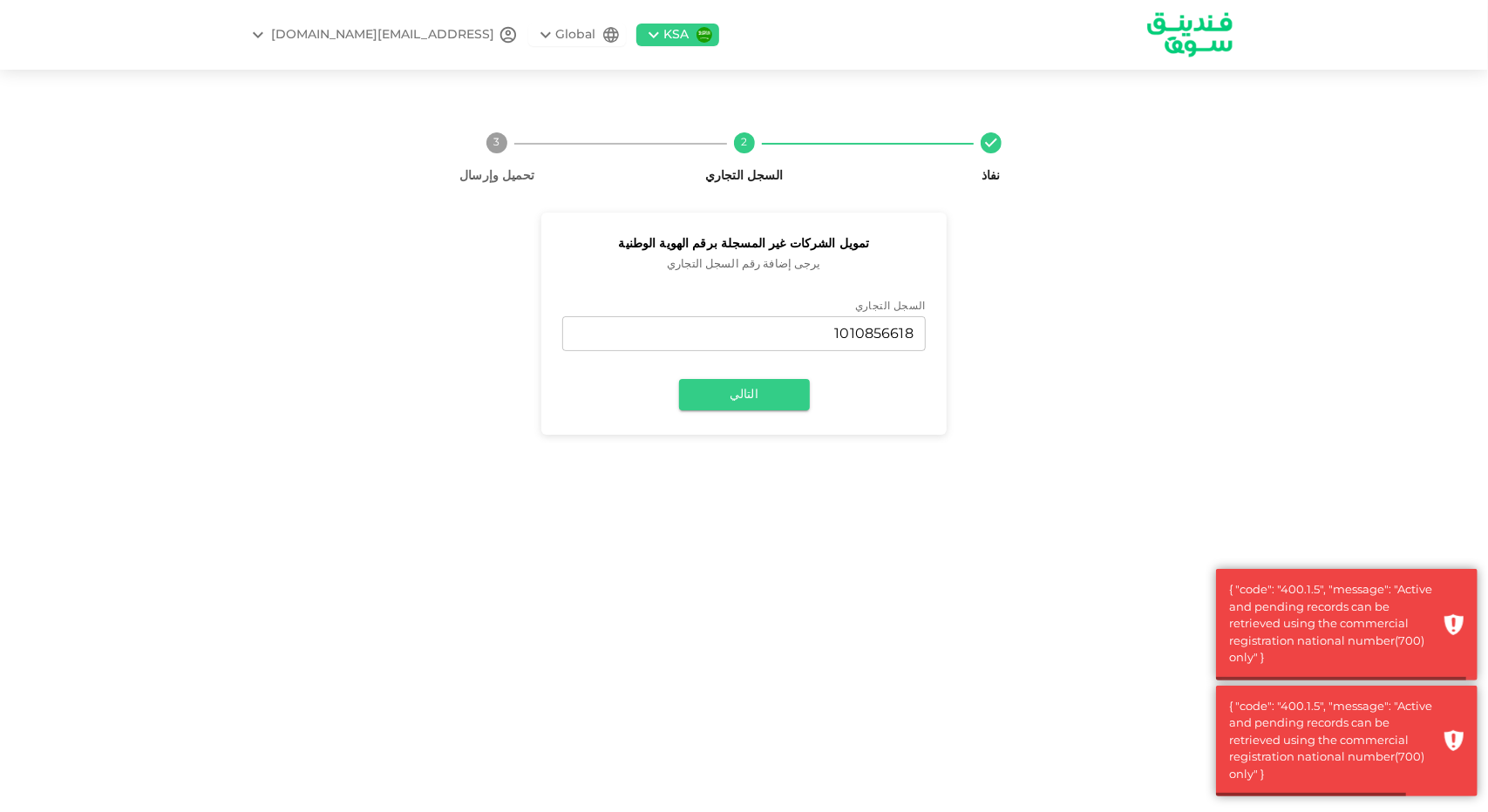
click at [503, 148] on circle at bounding box center [496, 143] width 21 height 21
click at [989, 151] on icon at bounding box center [991, 143] width 21 height 21
click at [1349, 630] on div "{ "code": "400.1.5", "message": "Active and pending records can be retrieved us…" at bounding box center [1331, 624] width 205 height 86
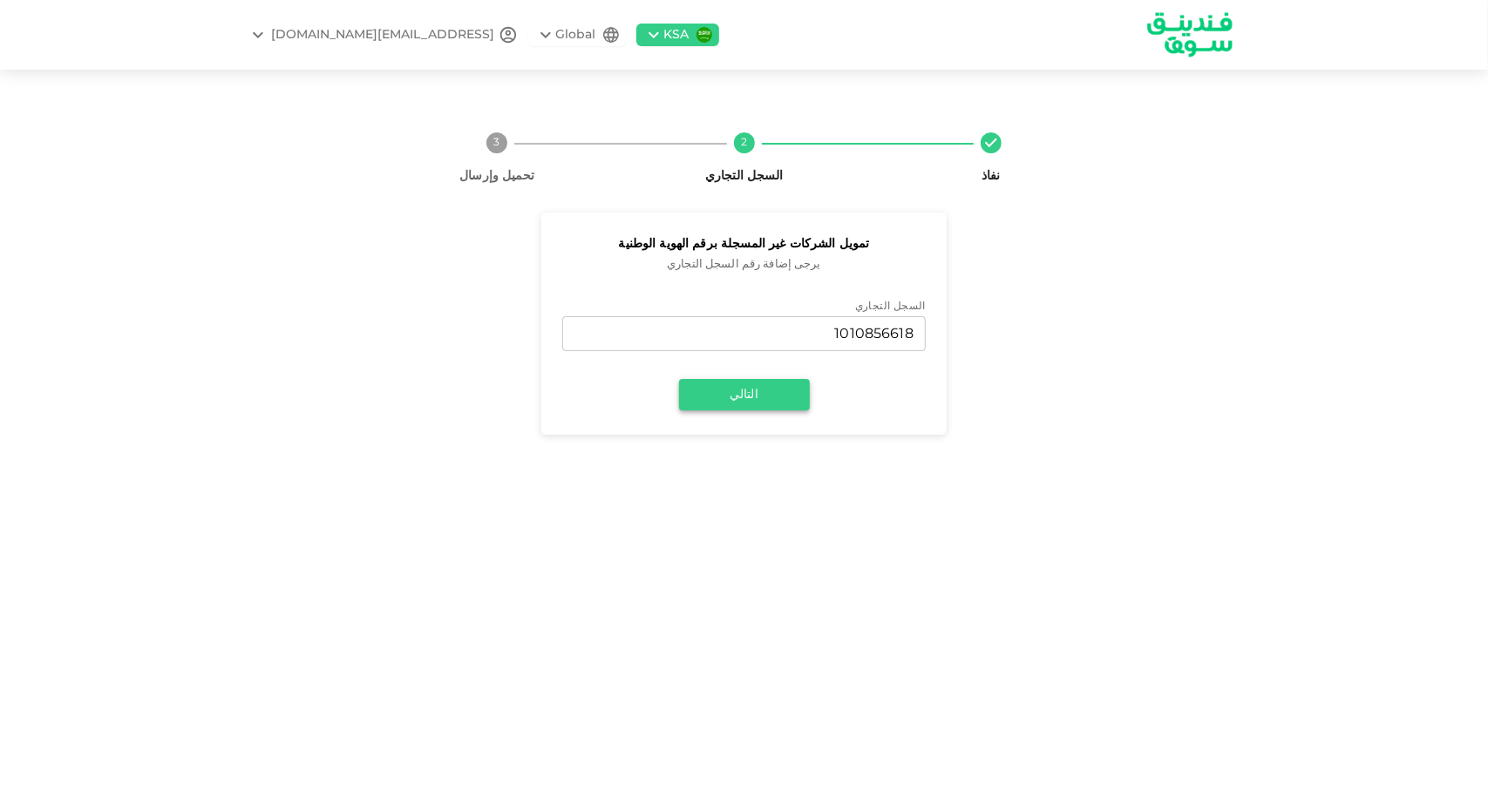
click at [768, 395] on button "التالي" at bounding box center [744, 395] width 131 height 31
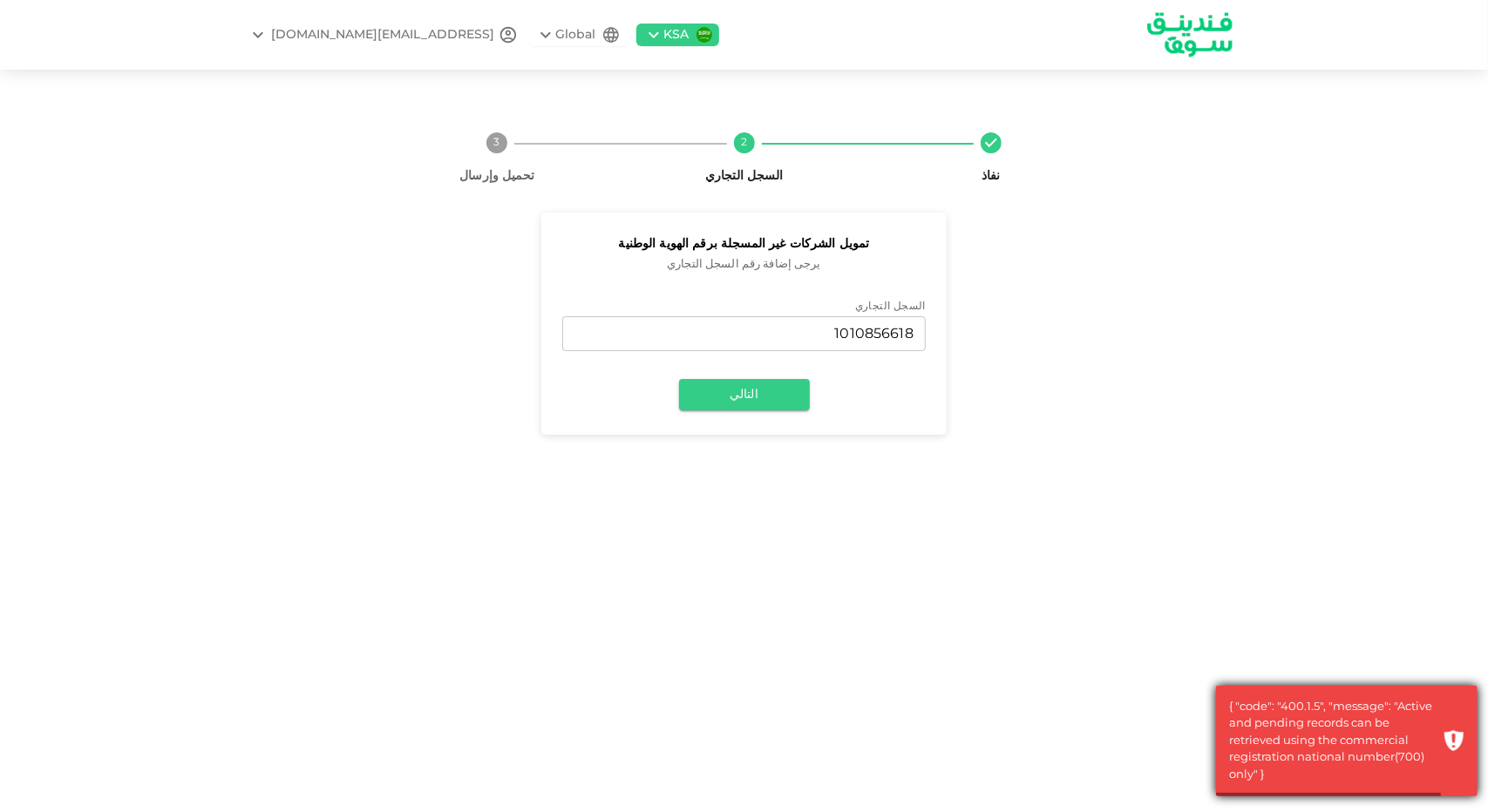
click at [1380, 732] on div "{ "code": "400.1.5", "message": "Active and pending records can be retrieved us…" at bounding box center [1331, 741] width 205 height 86
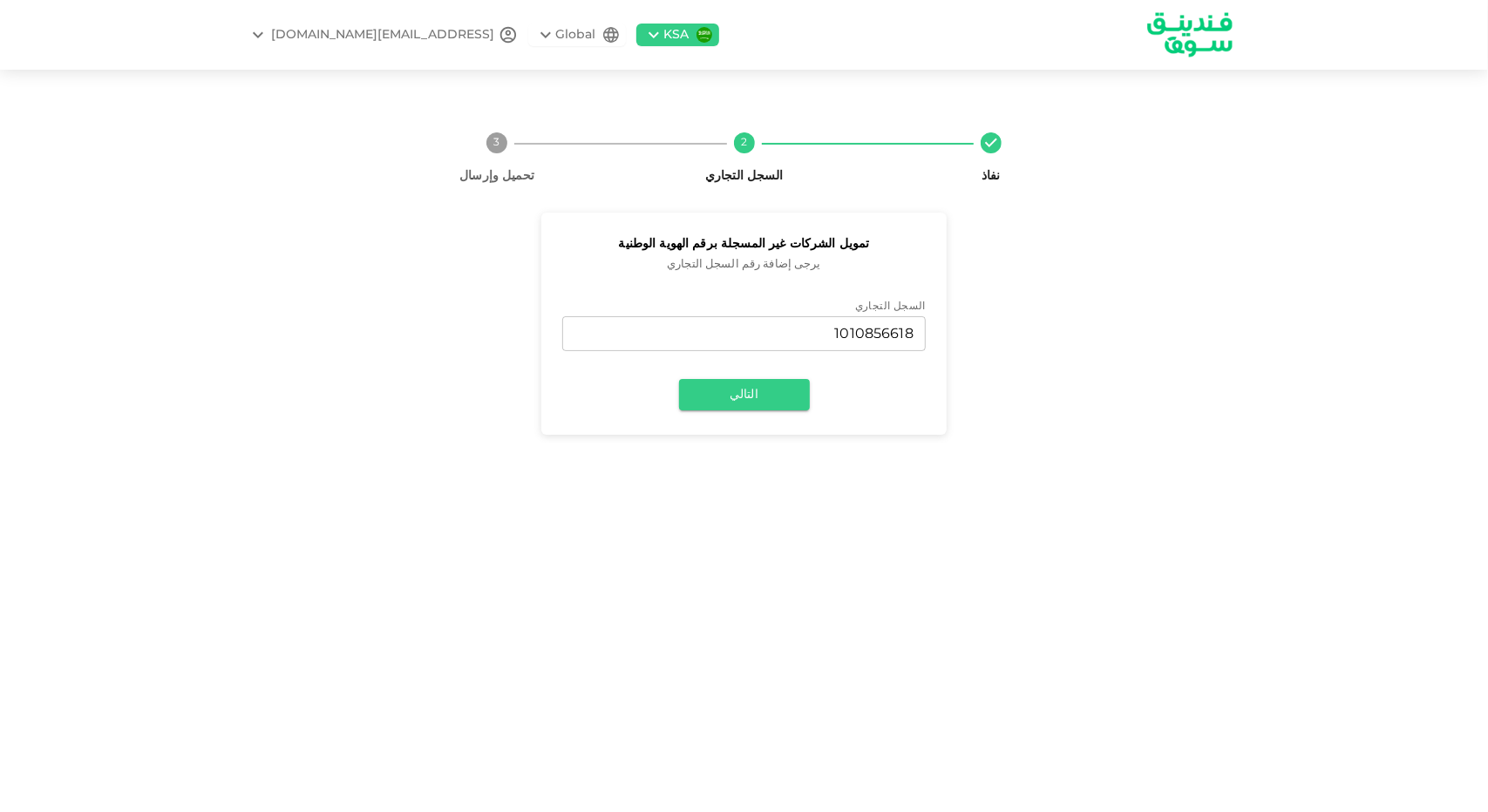
click at [355, 30] on div "[EMAIL_ADDRESS][PERSON_NAME][DOMAIN_NAME]" at bounding box center [383, 35] width 224 height 19
click at [763, 261] on div at bounding box center [744, 406] width 1488 height 812
click at [509, 147] on span "3 تحميل وإرسال" at bounding box center [497, 158] width 232 height 52
click at [556, 34] on div "Global" at bounding box center [576, 35] width 40 height 19
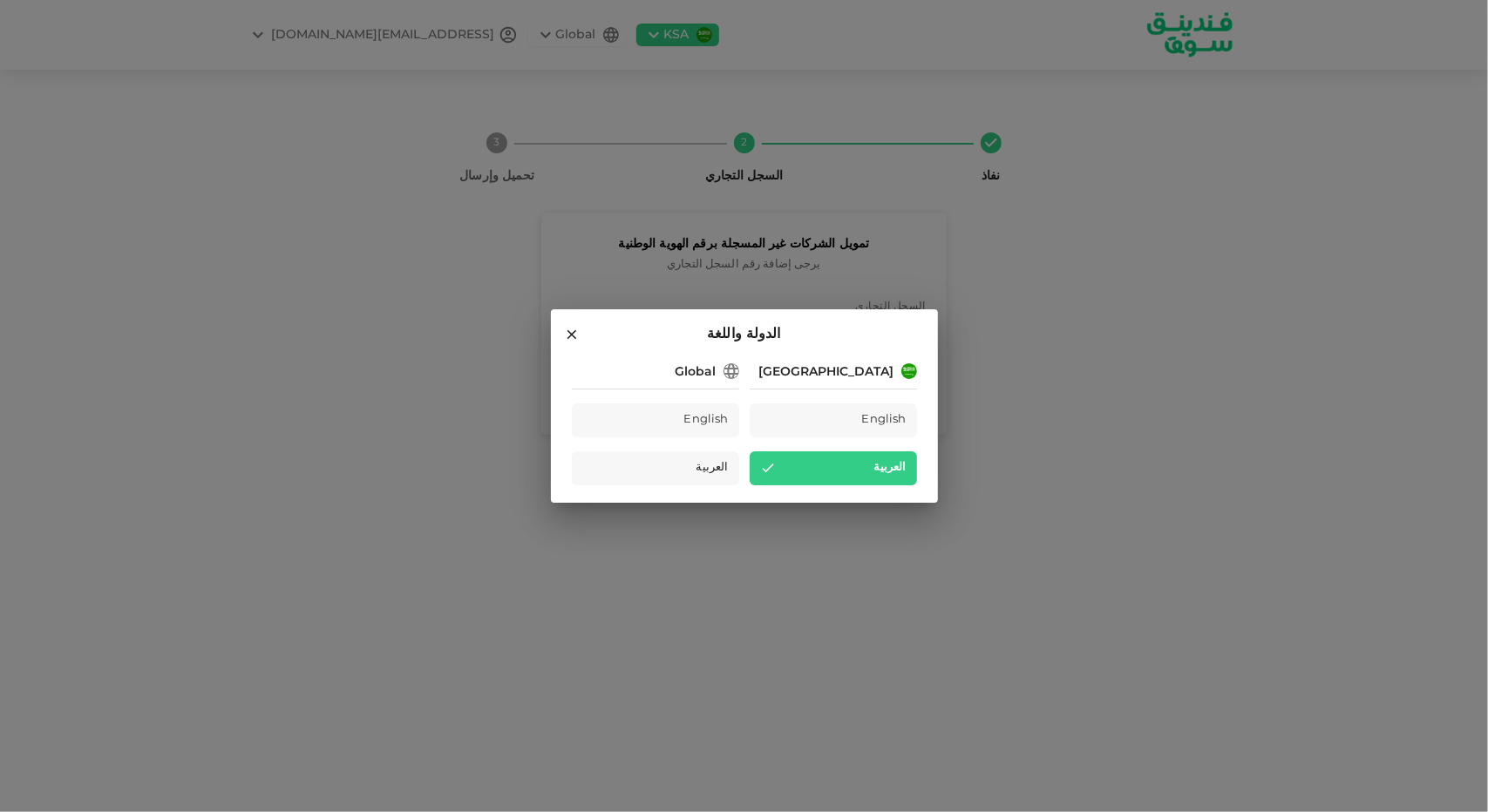
click at [575, 338] on icon at bounding box center [572, 335] width 16 height 16
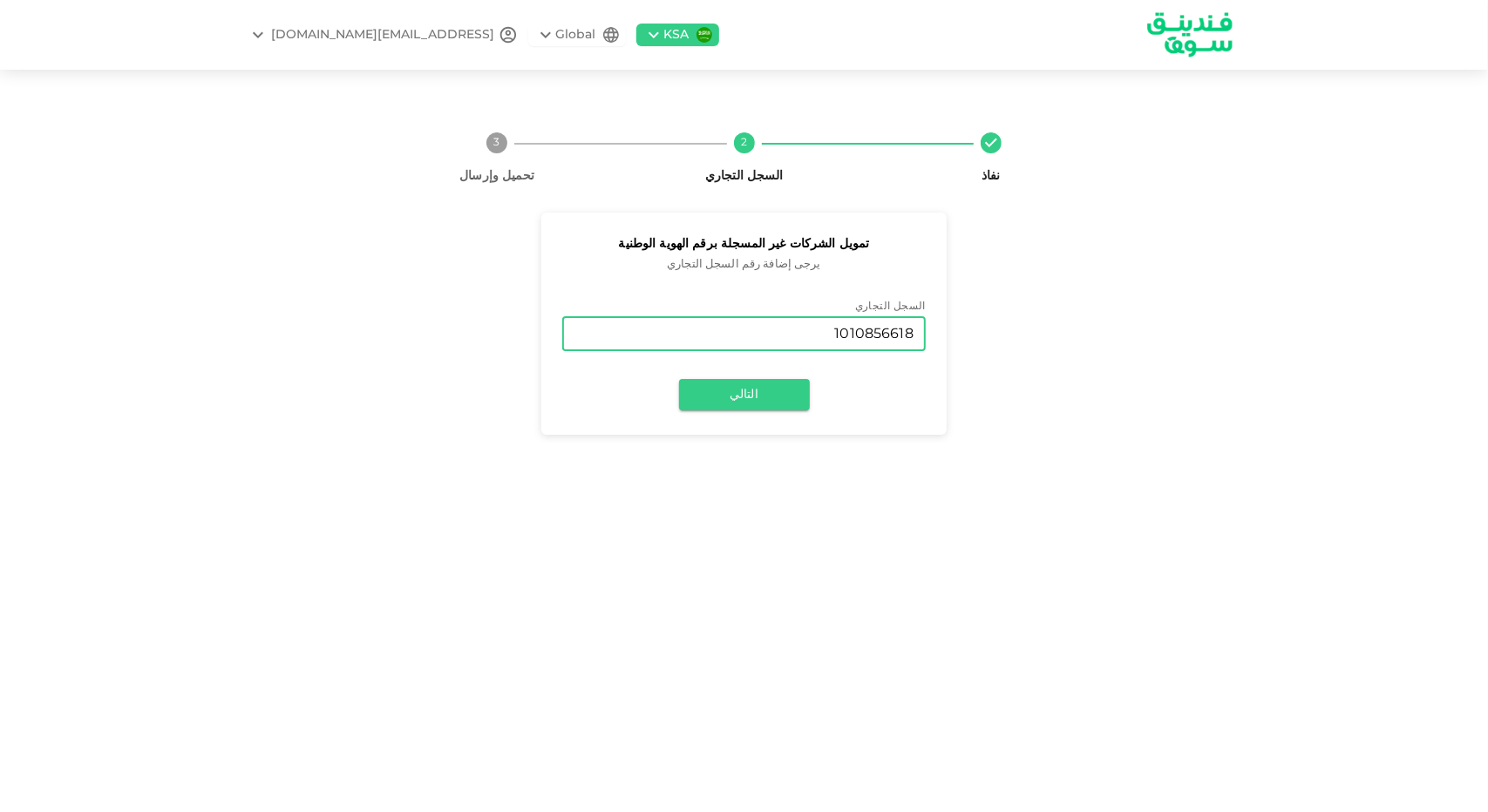
click at [794, 332] on input "1010856618" at bounding box center [744, 333] width 363 height 34
type input "7033223152"
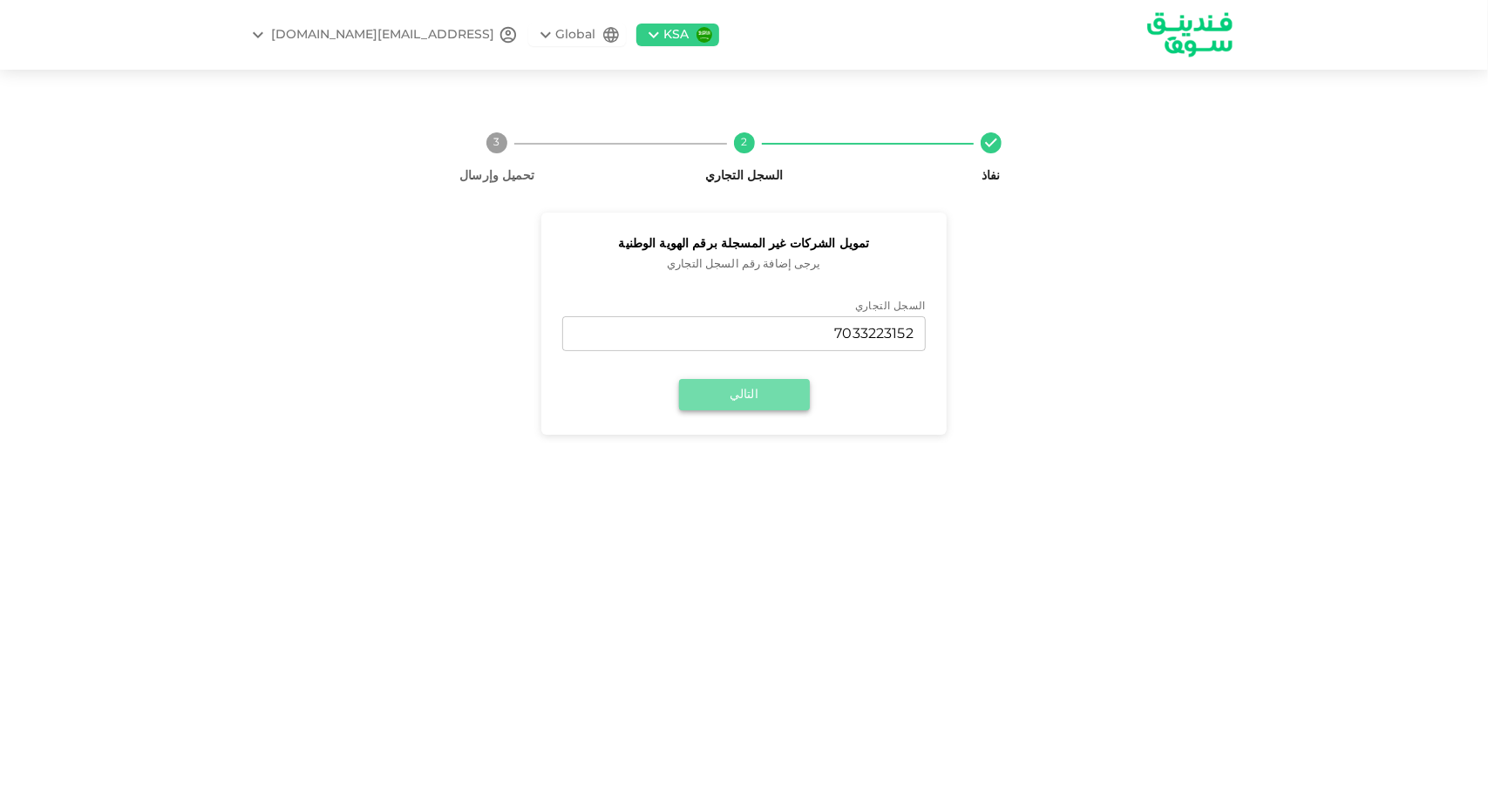
click at [744, 390] on button "التالي" at bounding box center [744, 395] width 131 height 31
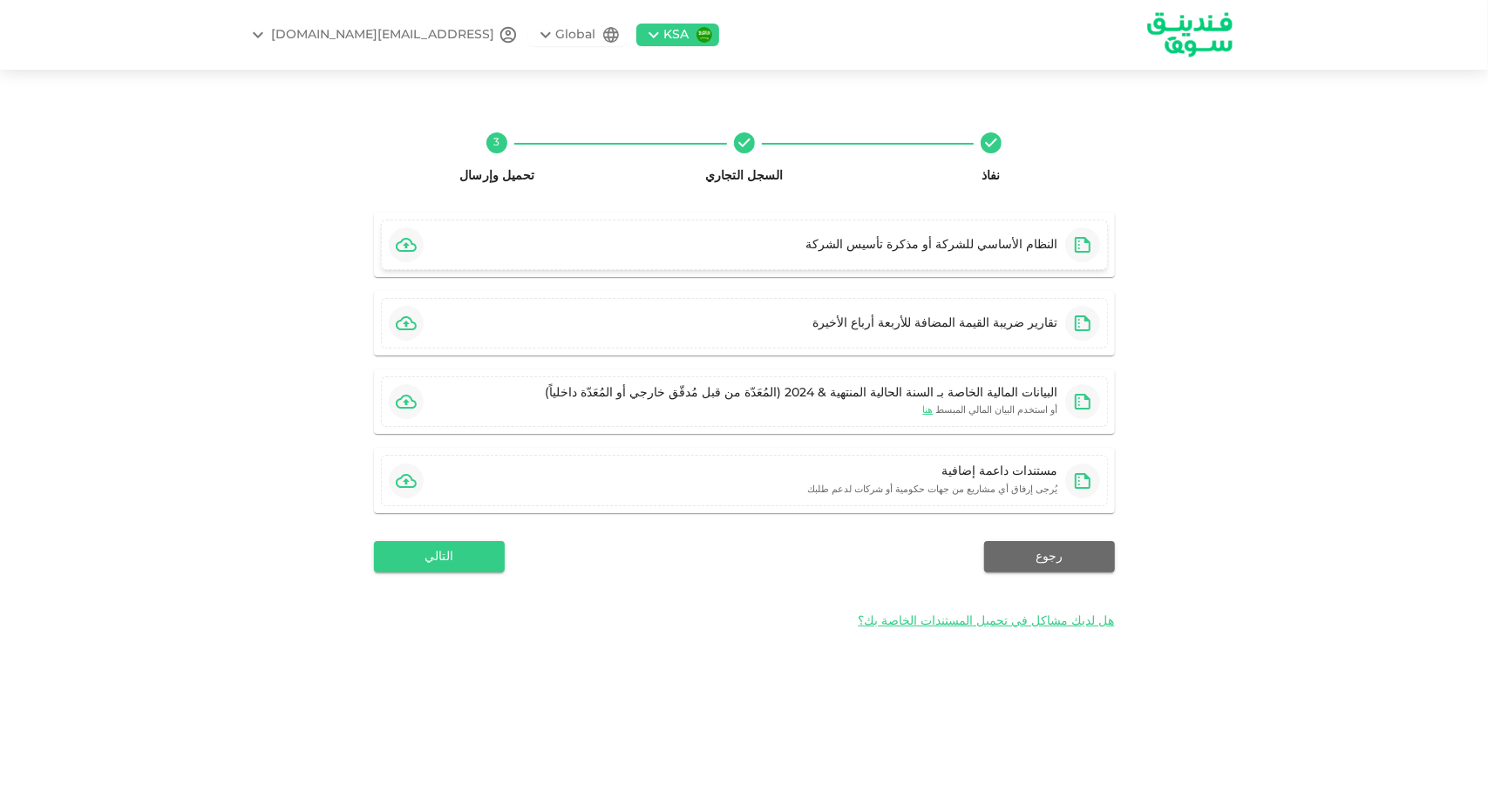
click at [903, 253] on div "النظام الأساسي للشركة أو مذكرة تأسيس الشركة" at bounding box center [933, 245] width 252 height 18
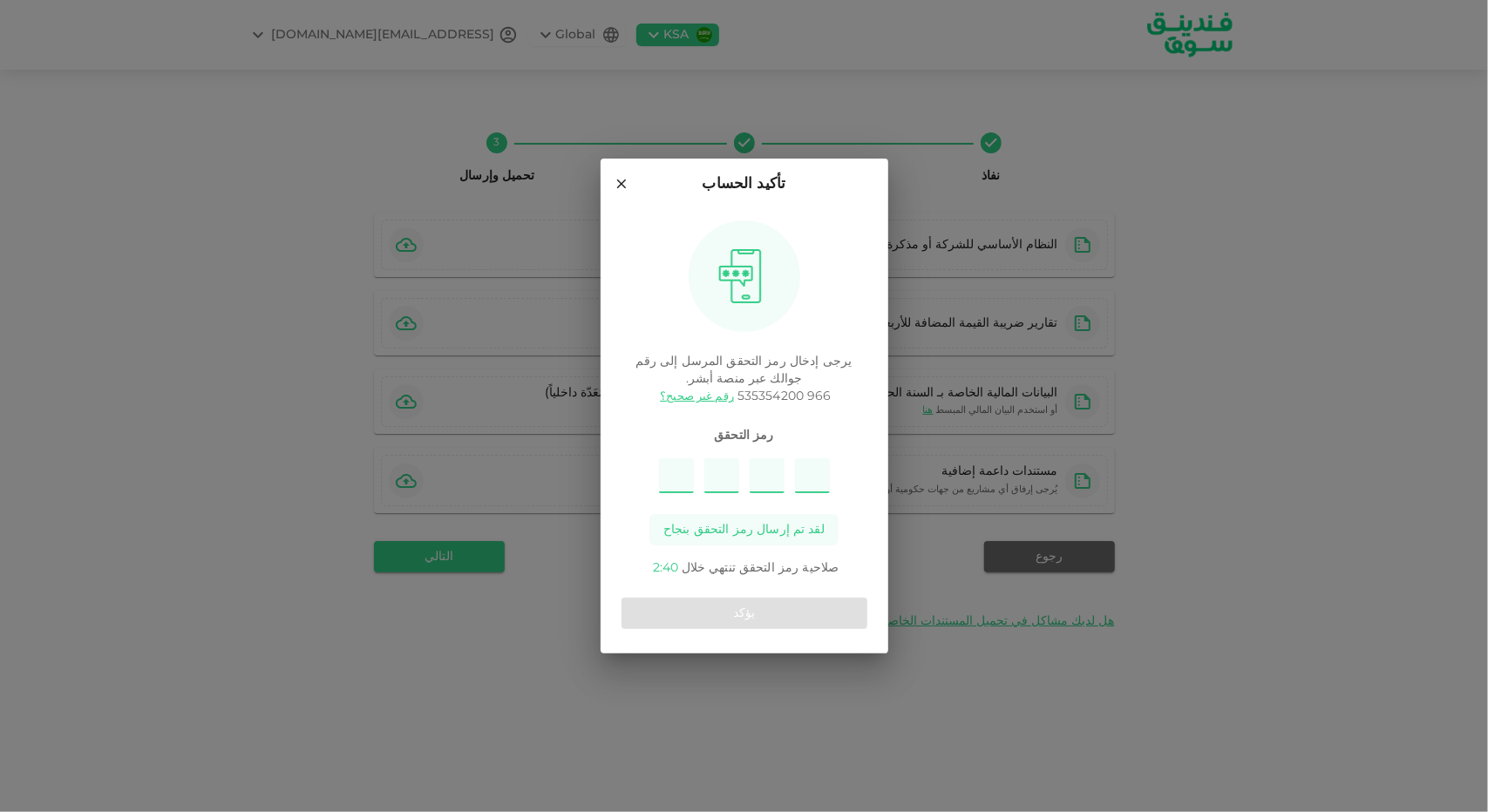
type input "9"
type input "4"
type input "5"
type input "7"
click at [803, 611] on button "يؤكد" at bounding box center [744, 613] width 246 height 31
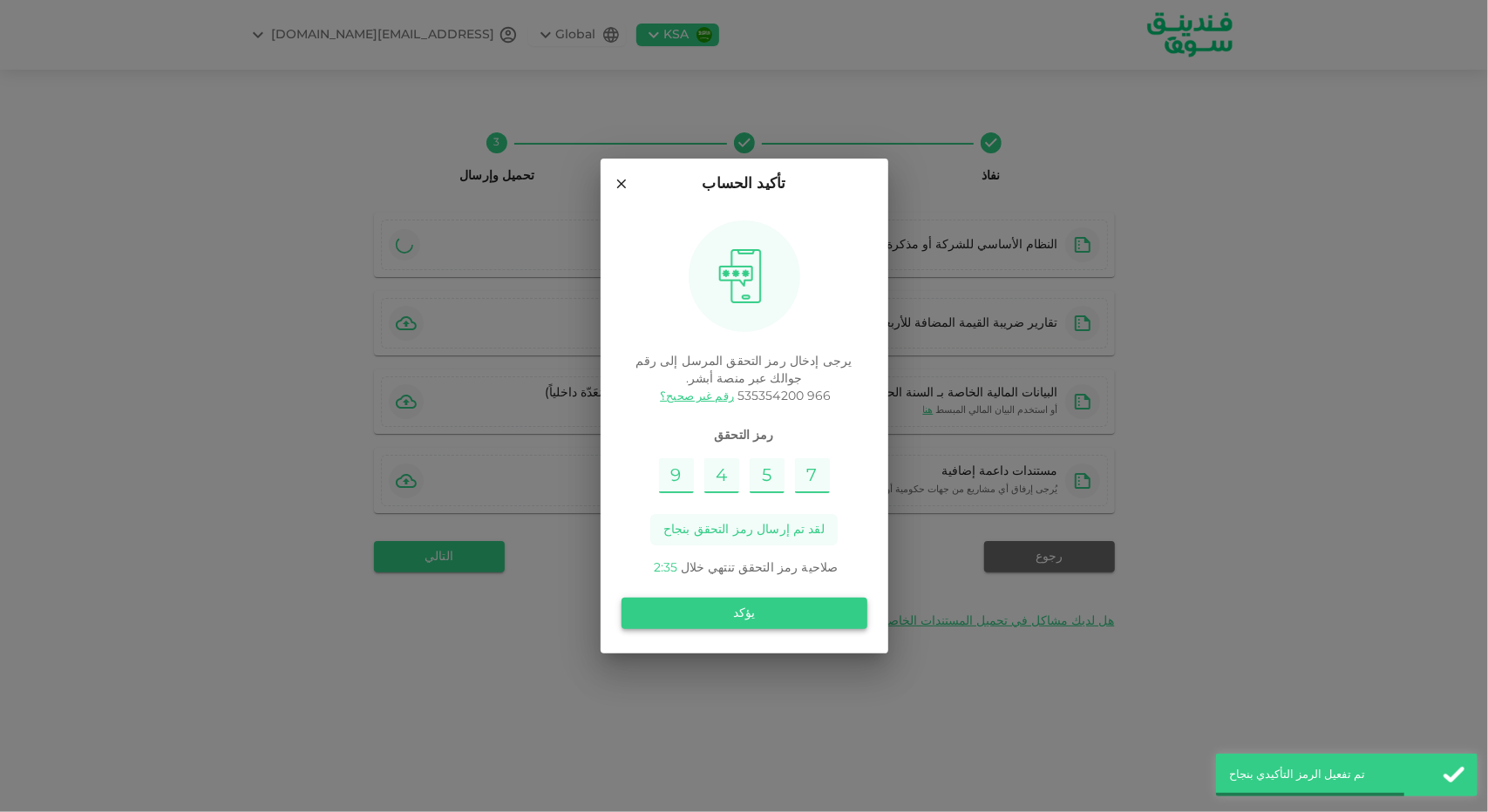
click at [745, 611] on button "يؤكد" at bounding box center [744, 613] width 246 height 31
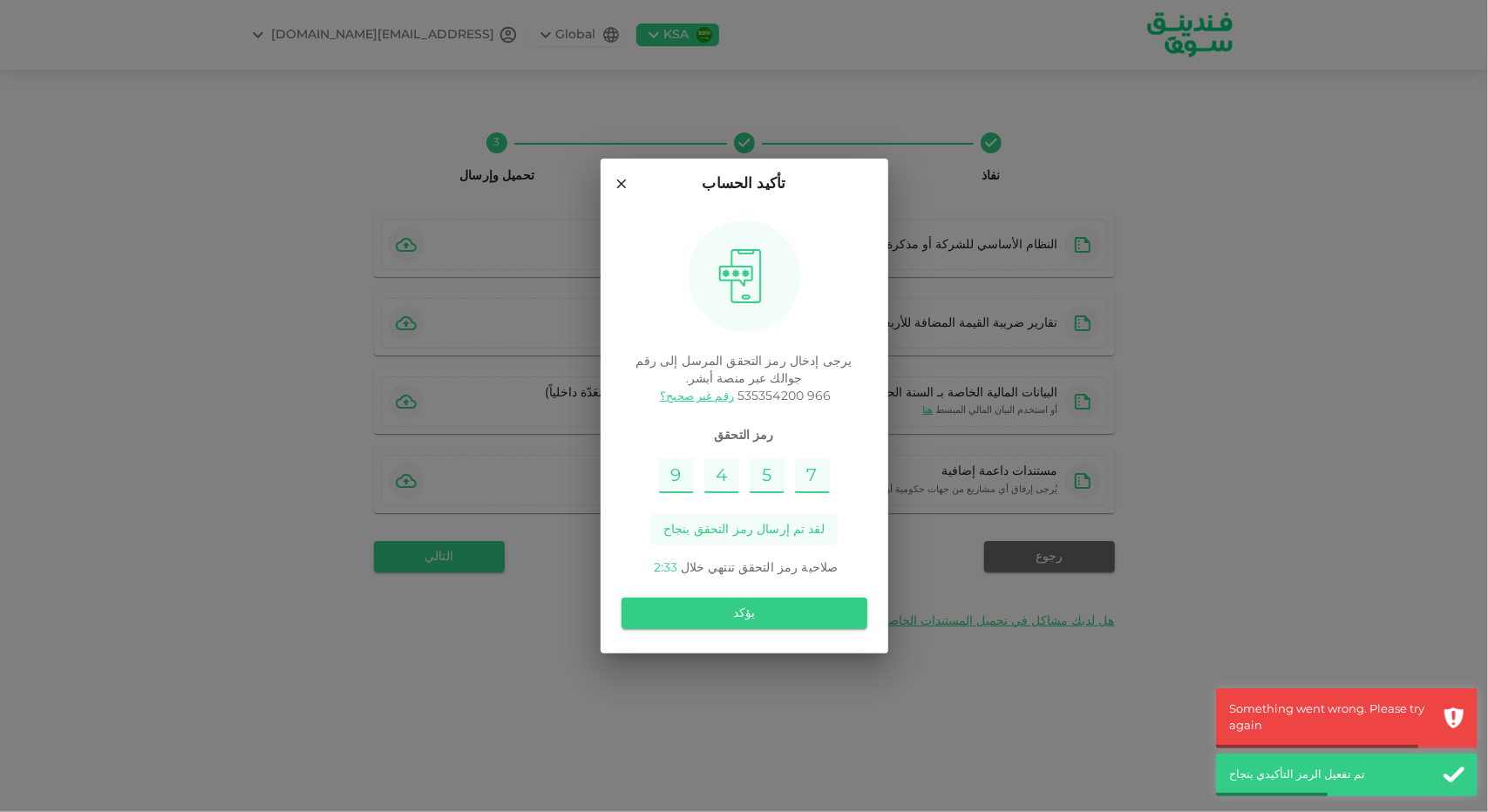
click at [625, 178] on icon at bounding box center [621, 184] width 16 height 16
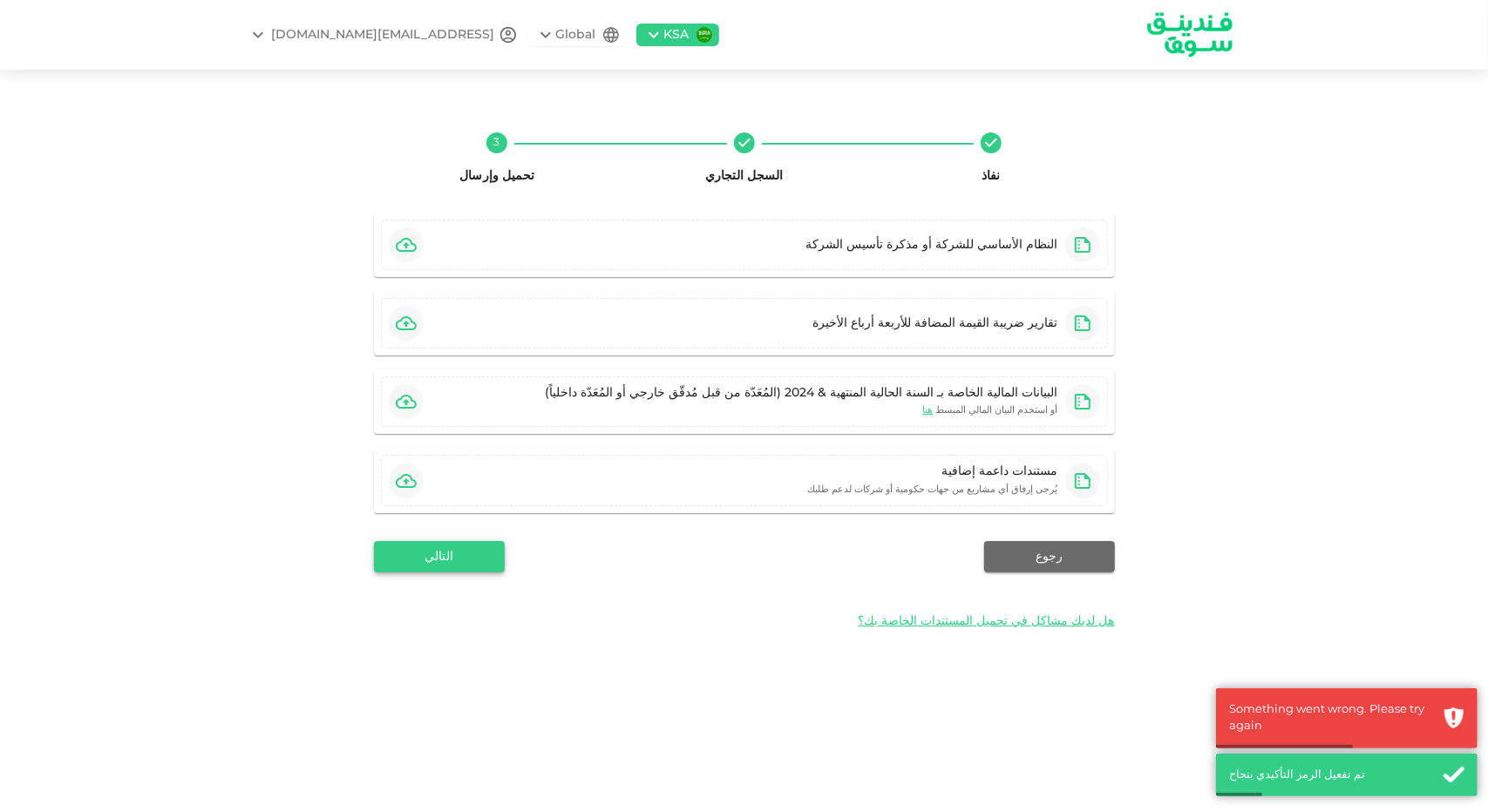
click at [444, 546] on button "التالي" at bounding box center [439, 557] width 131 height 31
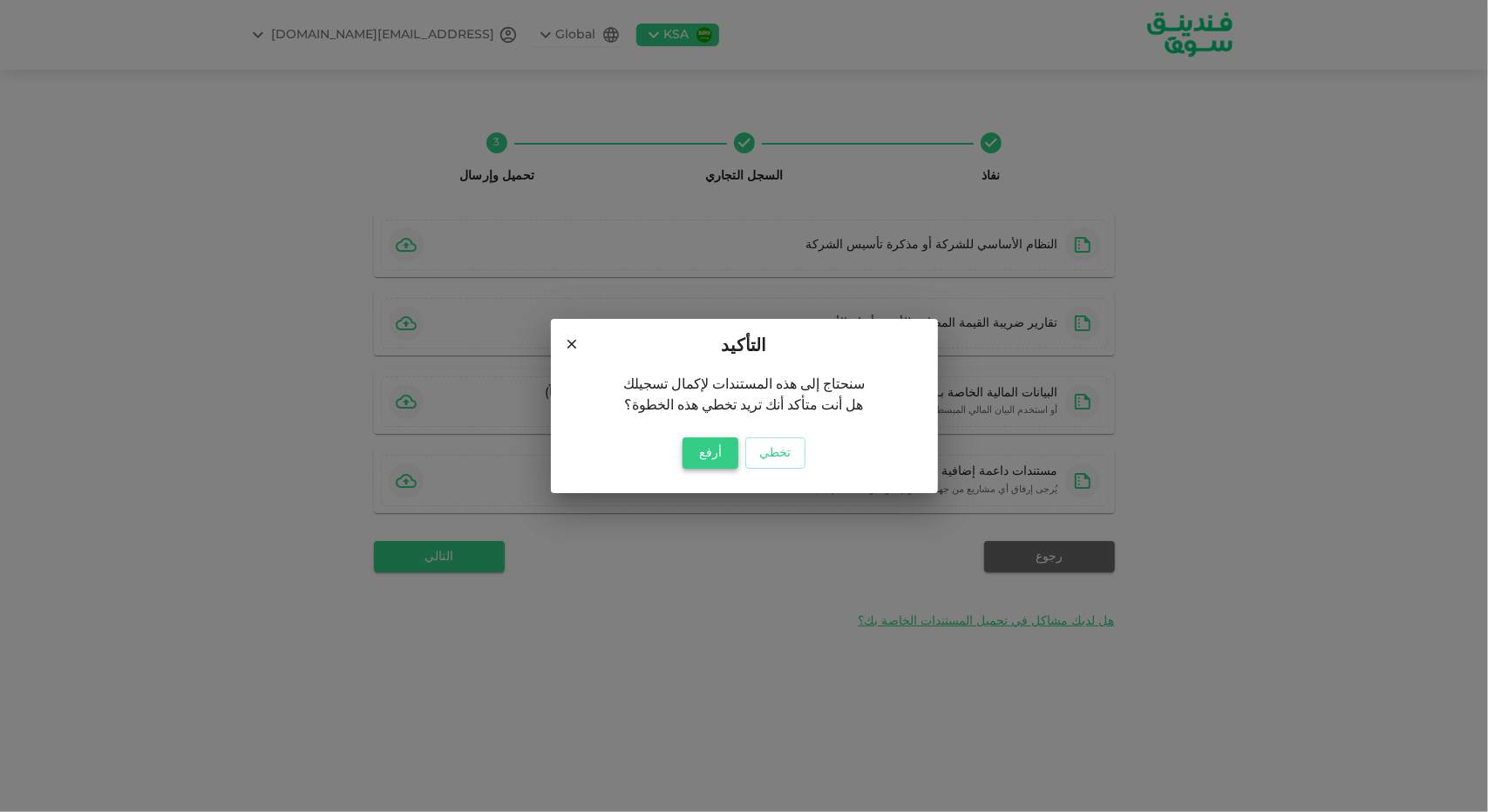
click at [727, 454] on button "أرفع" at bounding box center [710, 453] width 56 height 31
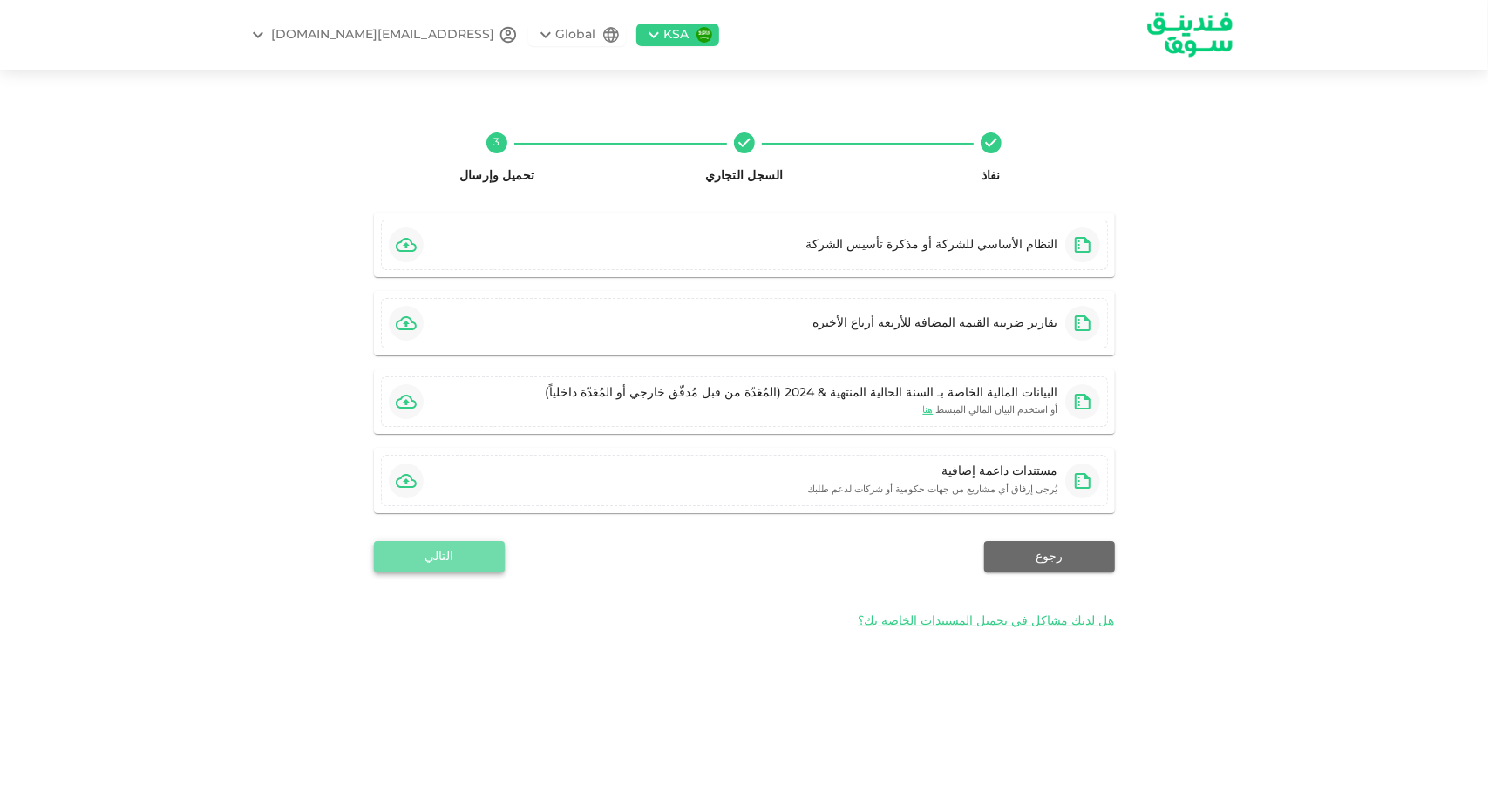
click at [475, 550] on button "التالي" at bounding box center [439, 557] width 131 height 31
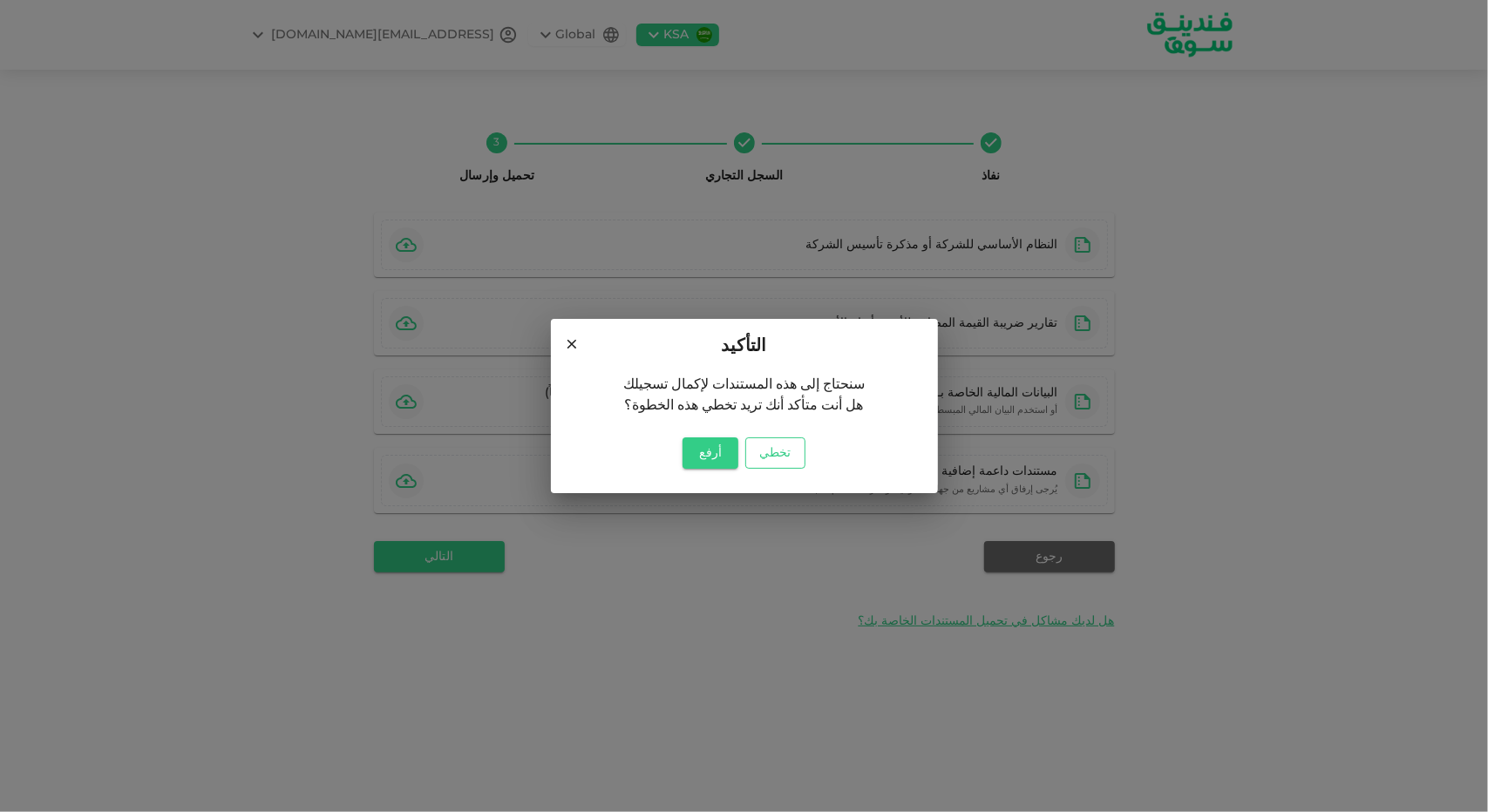
click at [778, 451] on button "تخطي" at bounding box center [775, 453] width 59 height 31
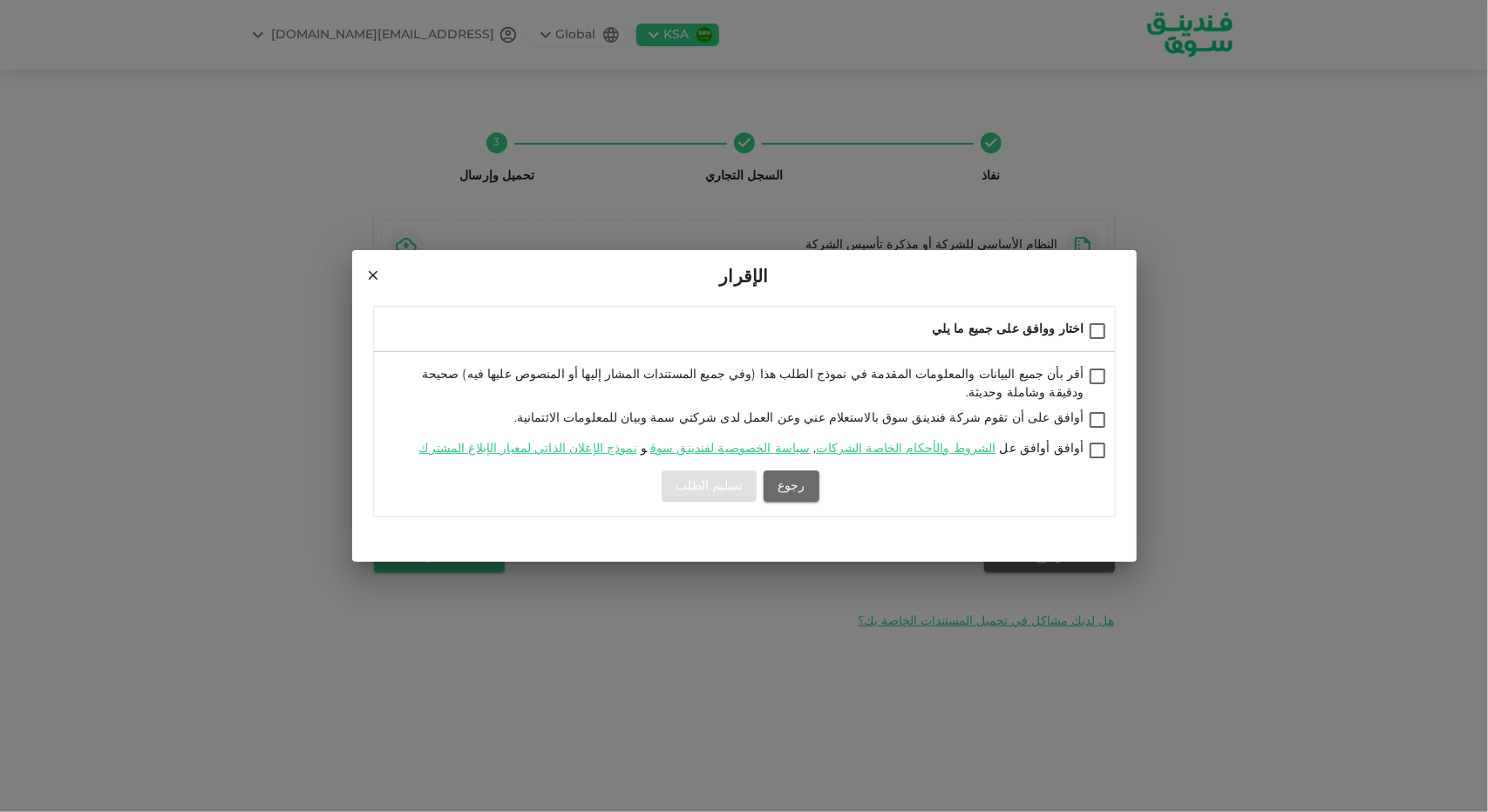
click at [1105, 343] on input "اختار ووافق على جميع ما يلي" at bounding box center [1097, 333] width 27 height 24
checkbox input "true"
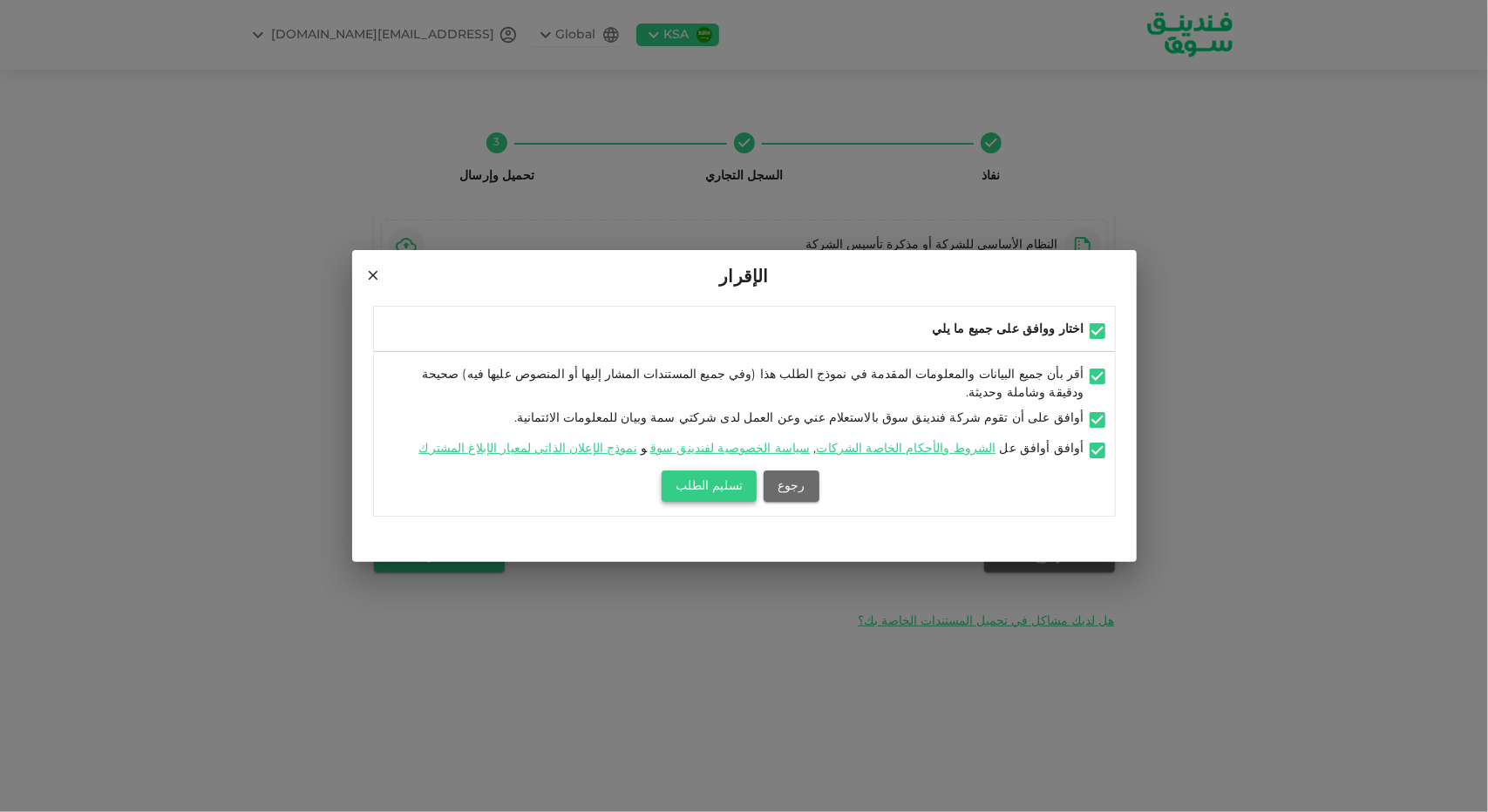
click at [699, 482] on button "تسليم الطلب" at bounding box center [709, 486] width 95 height 31
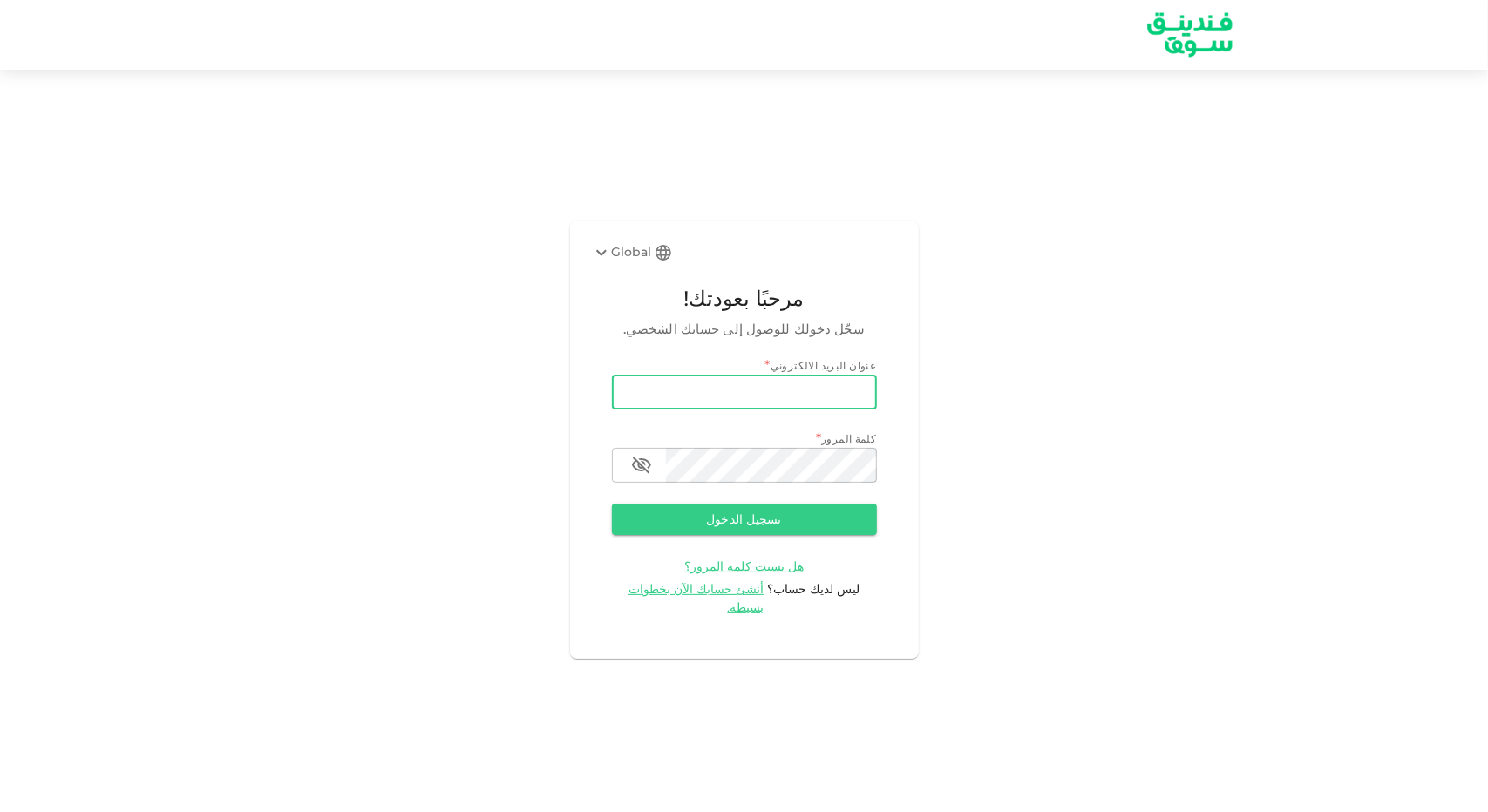
type input "alawi.basim@gmail.com"
click at [825, 535] on button "تسجيل الدخول" at bounding box center [744, 520] width 265 height 31
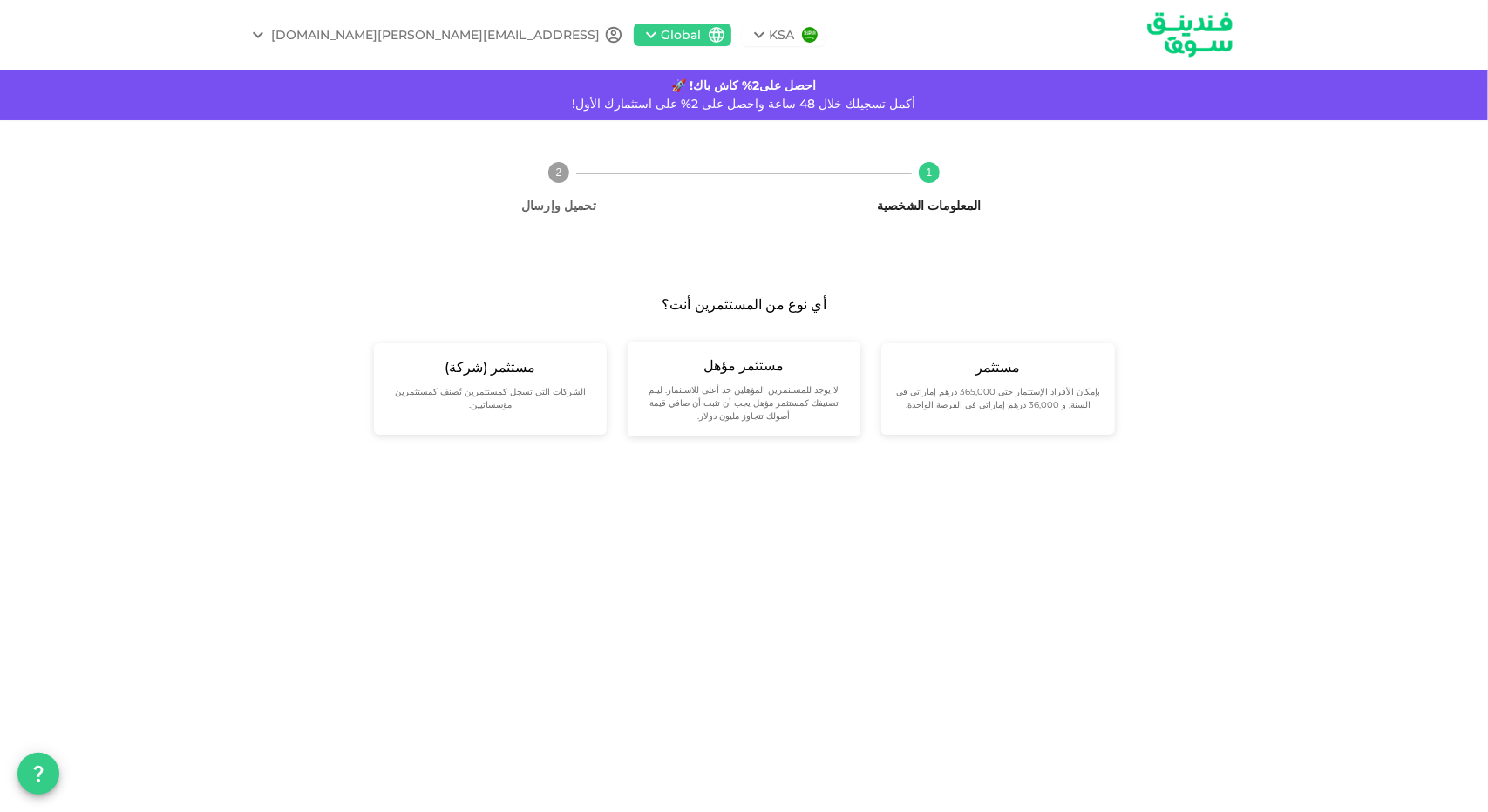
drag, startPoint x: 943, startPoint y: 172, endPoint x: 1145, endPoint y: 92, distance: 217.3
click at [944, 172] on span "1 المعلومات الشخصية" at bounding box center [930, 188] width 356 height 52
click at [1222, 35] on img at bounding box center [1190, 34] width 131 height 67
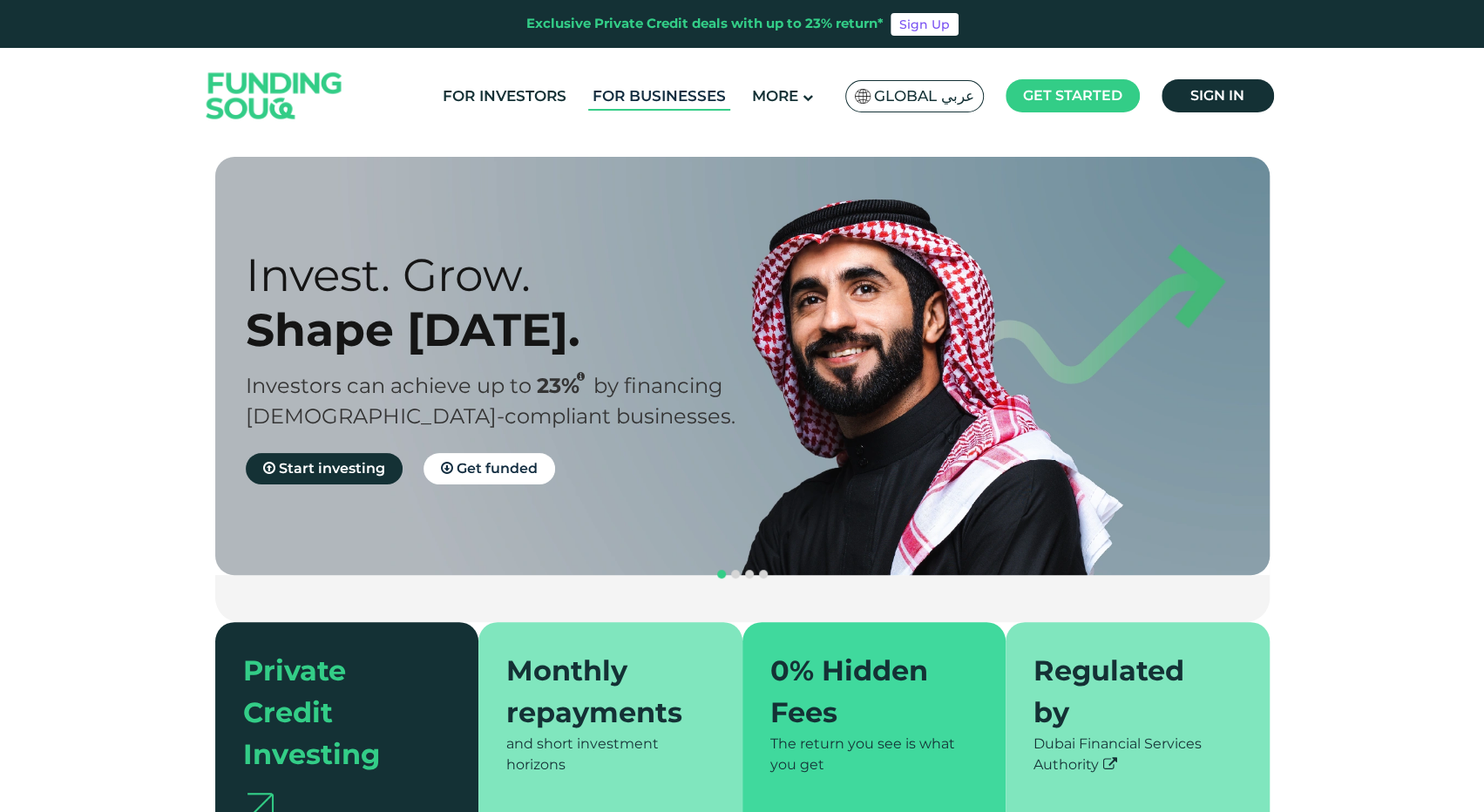
click at [731, 97] on link "For Businesses" at bounding box center [659, 95] width 142 height 29
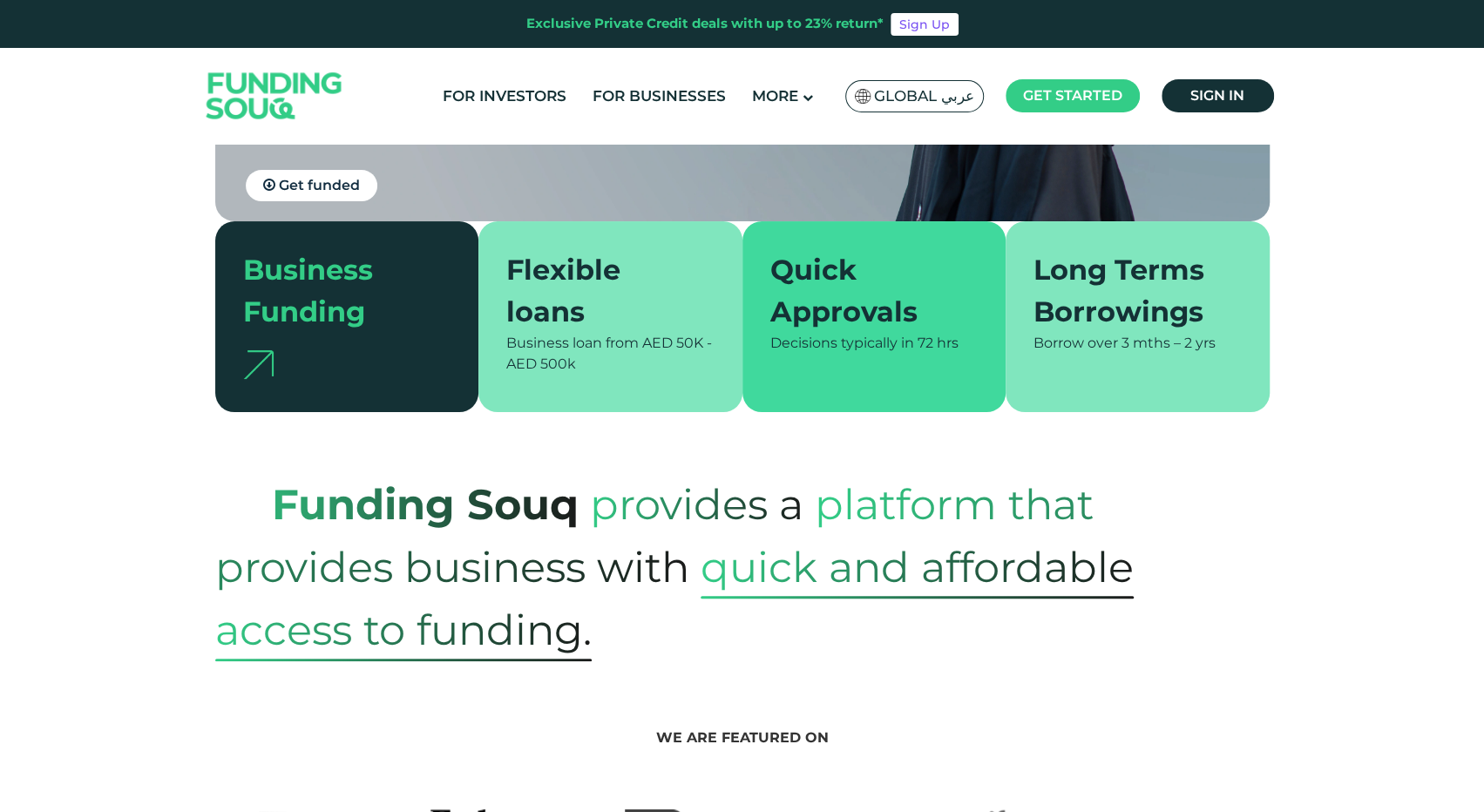
scroll to position [348, 0]
